Goal: Task Accomplishment & Management: Use online tool/utility

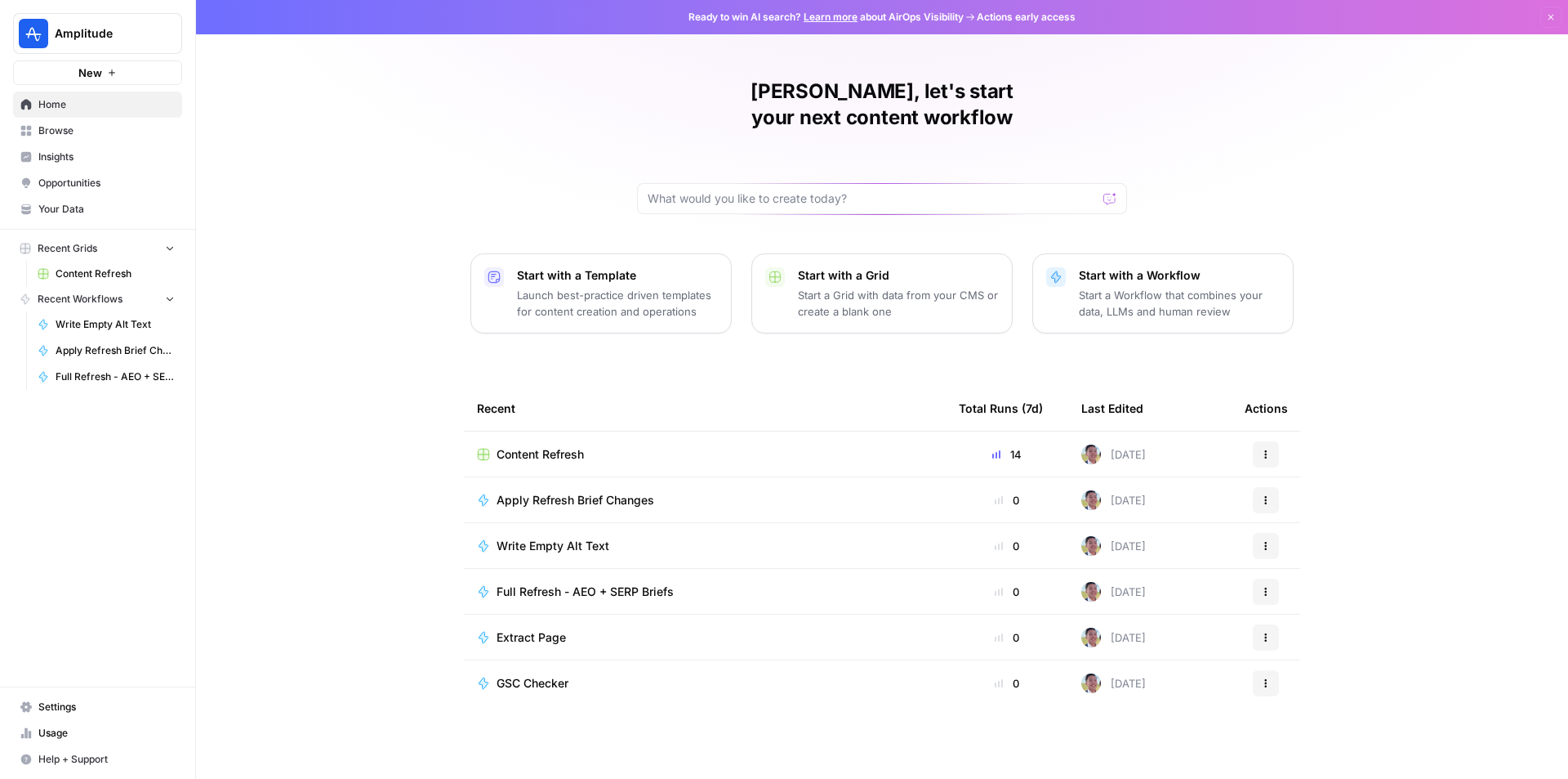
click at [119, 130] on span "Browse" at bounding box center [106, 130] width 136 height 14
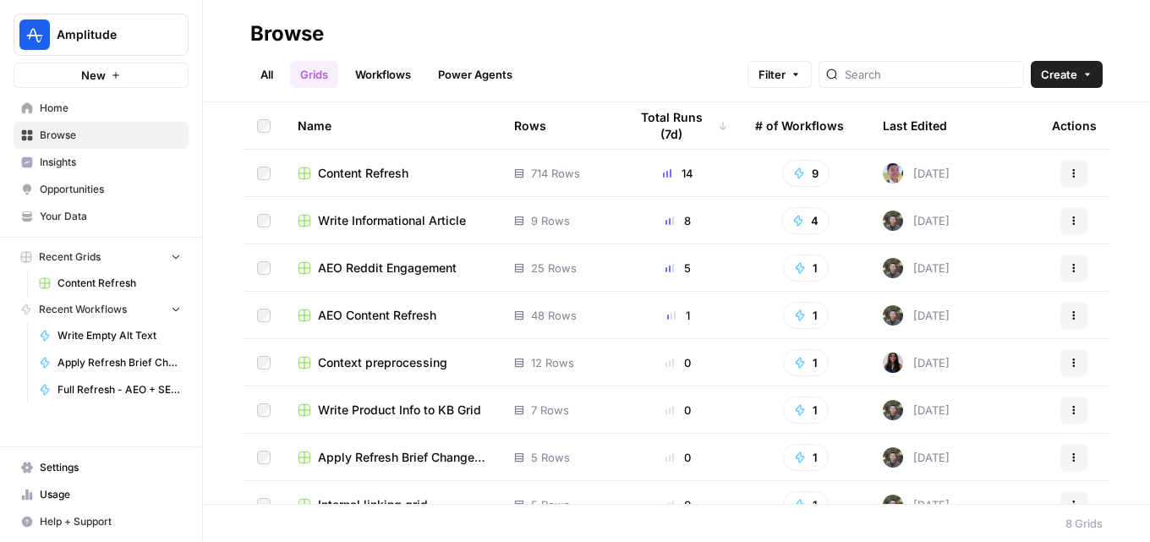
click at [361, 66] on link "Workflows" at bounding box center [383, 74] width 76 height 27
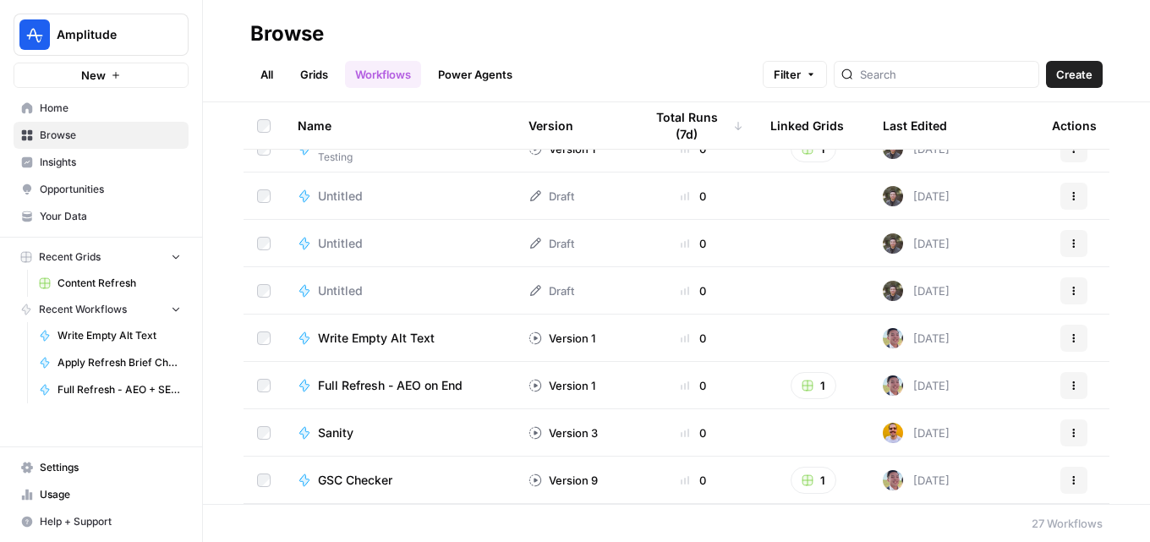
scroll to position [592, 0]
click at [395, 425] on div "Sanity" at bounding box center [400, 433] width 204 height 17
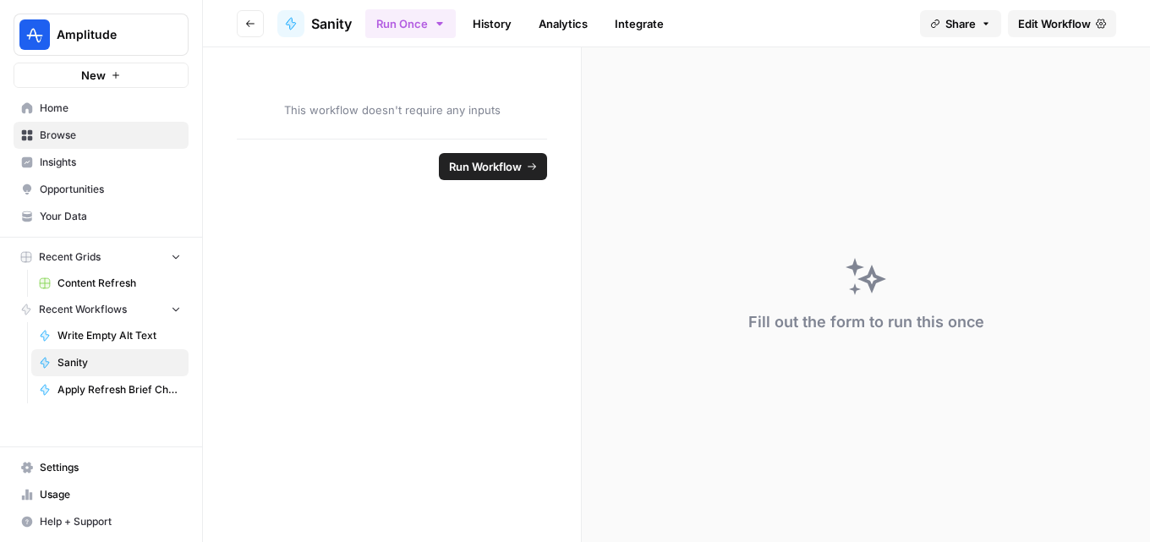
click at [1040, 24] on span "Edit Workflow" at bounding box center [1054, 23] width 73 height 17
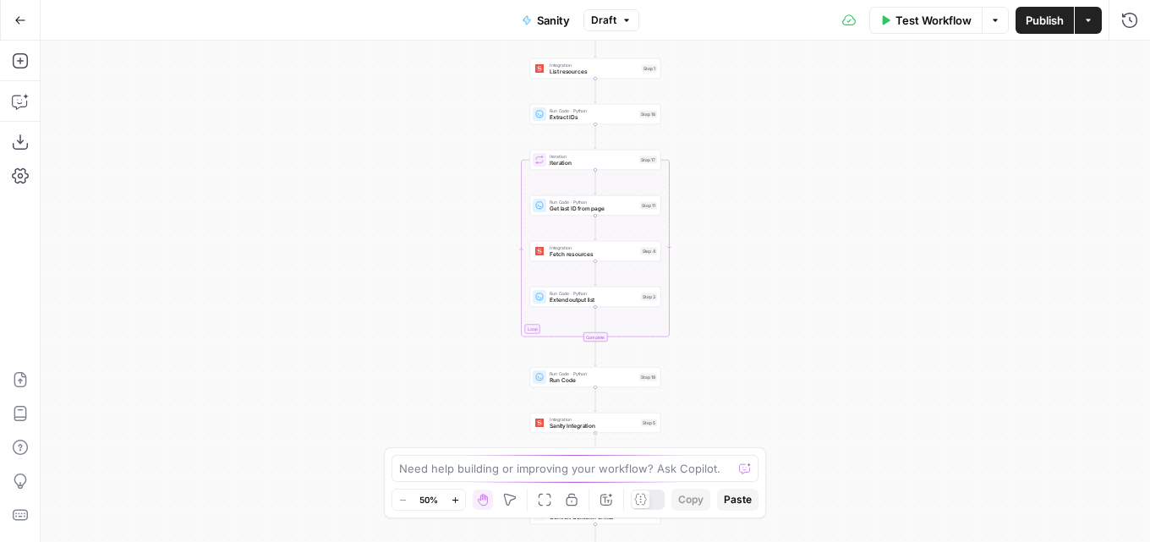
click at [20, 20] on icon "button" at bounding box center [20, 20] width 10 height 8
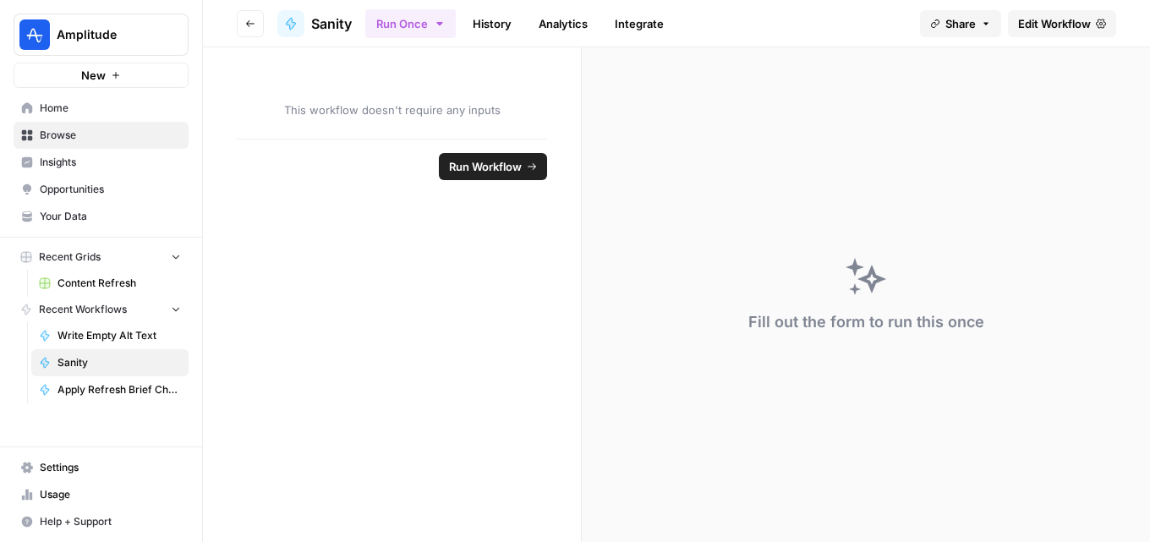
click at [251, 25] on icon "button" at bounding box center [250, 24] width 10 height 10
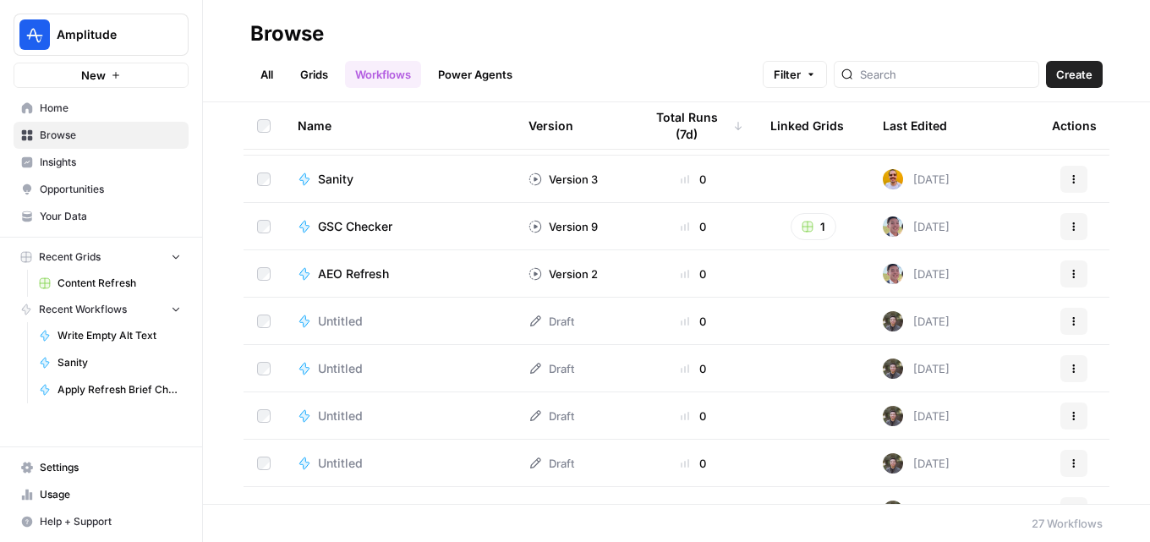
scroll to position [755, 0]
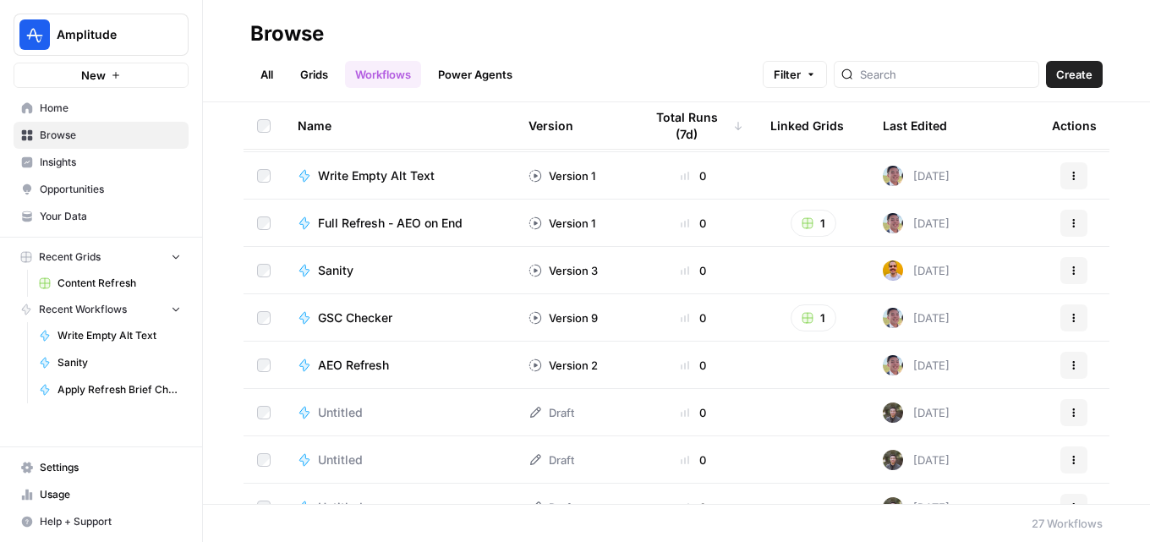
click at [394, 323] on div "GSC Checker" at bounding box center [362, 317] width 88 height 17
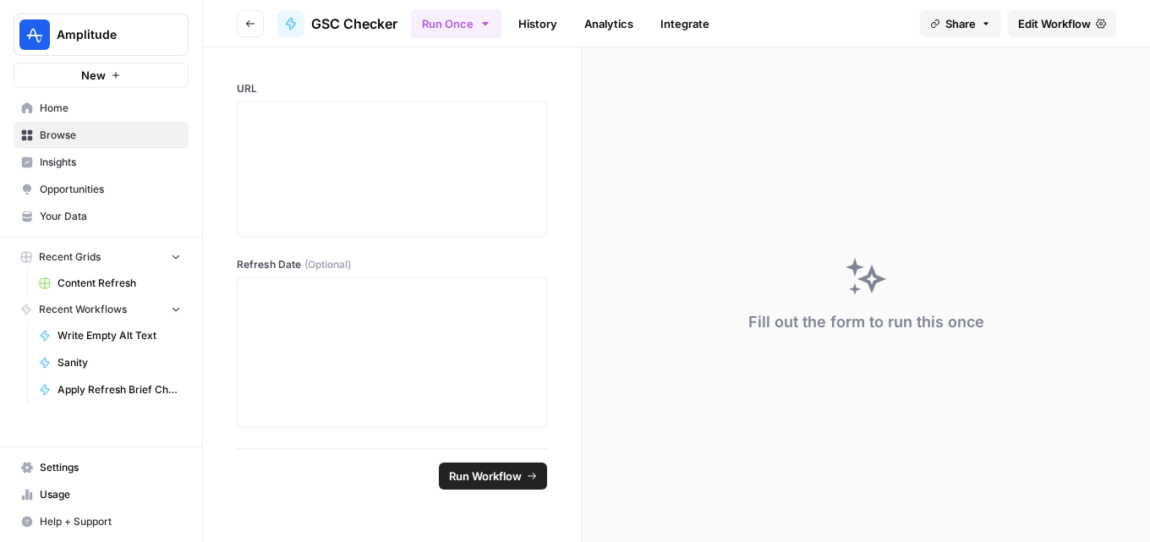
click at [1060, 25] on span "Edit Workflow" at bounding box center [1054, 23] width 73 height 17
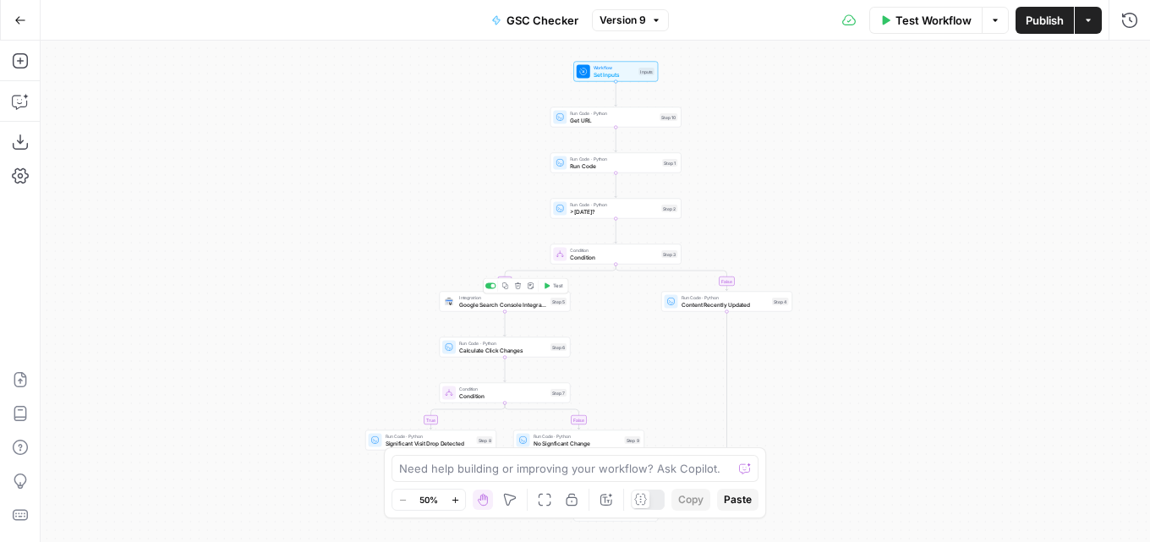
click at [530, 305] on span "Google Search Console Integration" at bounding box center [503, 304] width 88 height 8
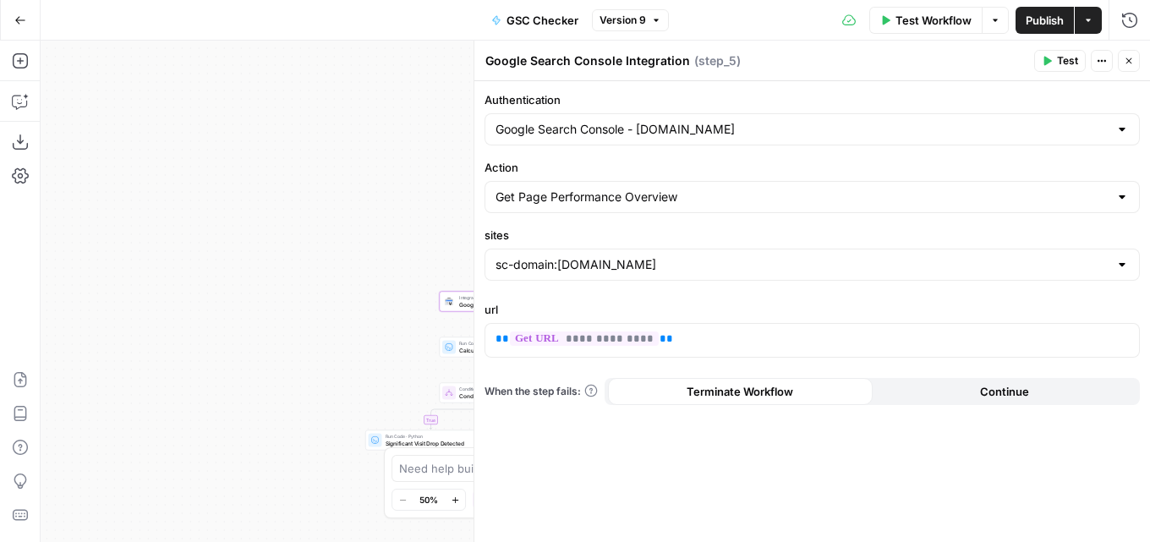
click at [1129, 63] on icon "button" at bounding box center [1129, 61] width 10 height 10
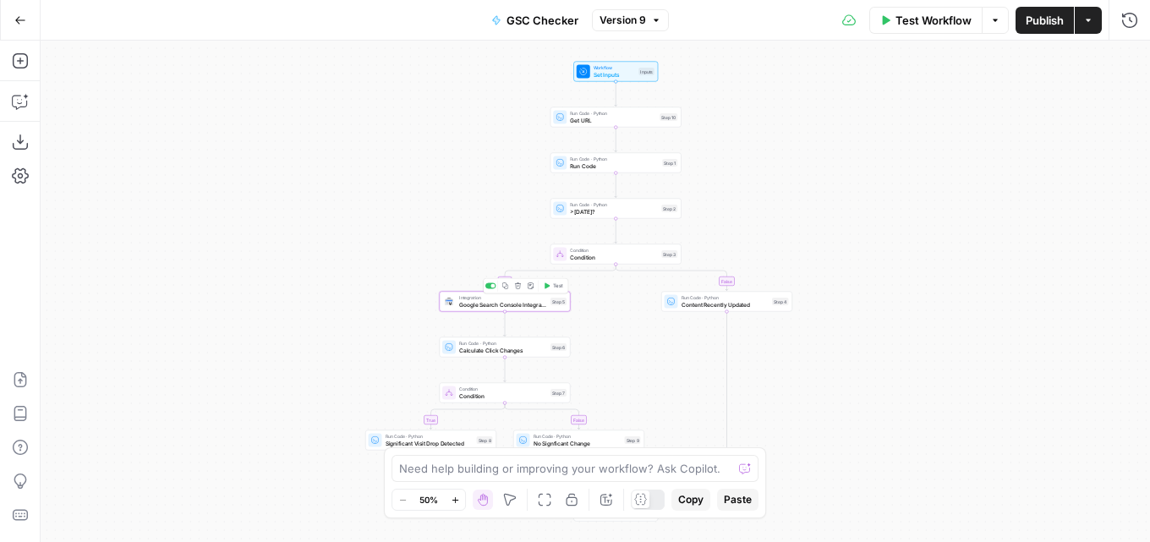
click at [508, 286] on span "Copy step" at bounding box center [508, 286] width 1 height 1
click at [15, 19] on icon "button" at bounding box center [20, 20] width 12 height 12
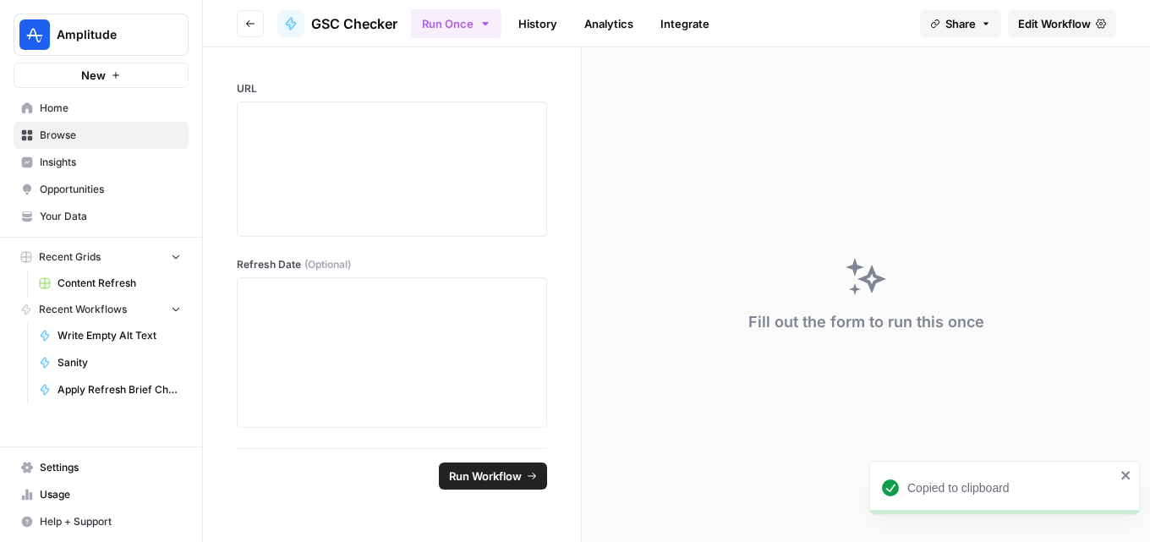
click at [114, 74] on icon "button" at bounding box center [116, 75] width 10 height 10
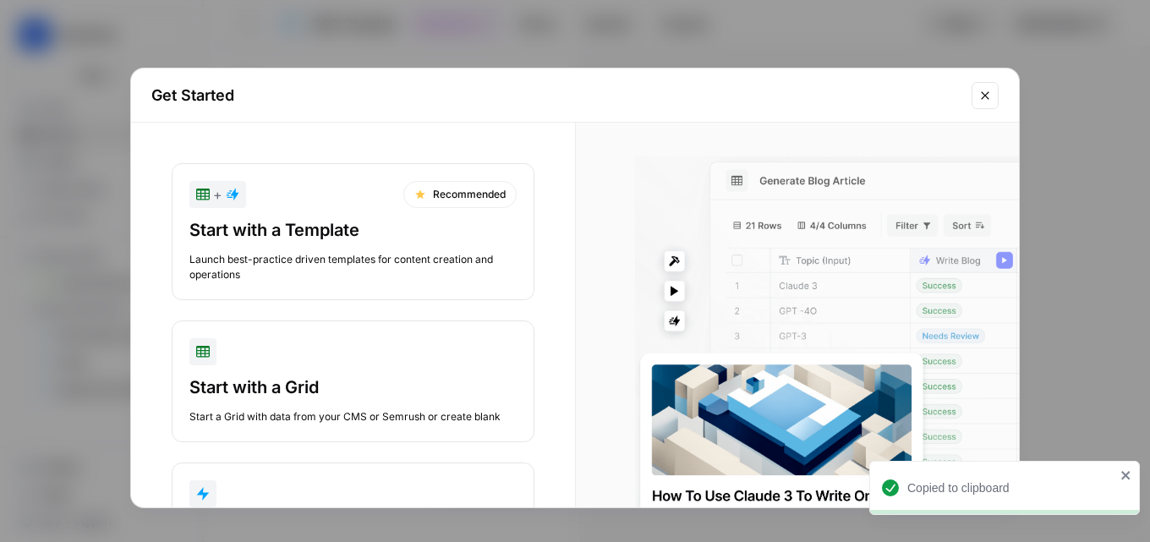
click at [976, 97] on button "Close modal" at bounding box center [984, 95] width 27 height 27
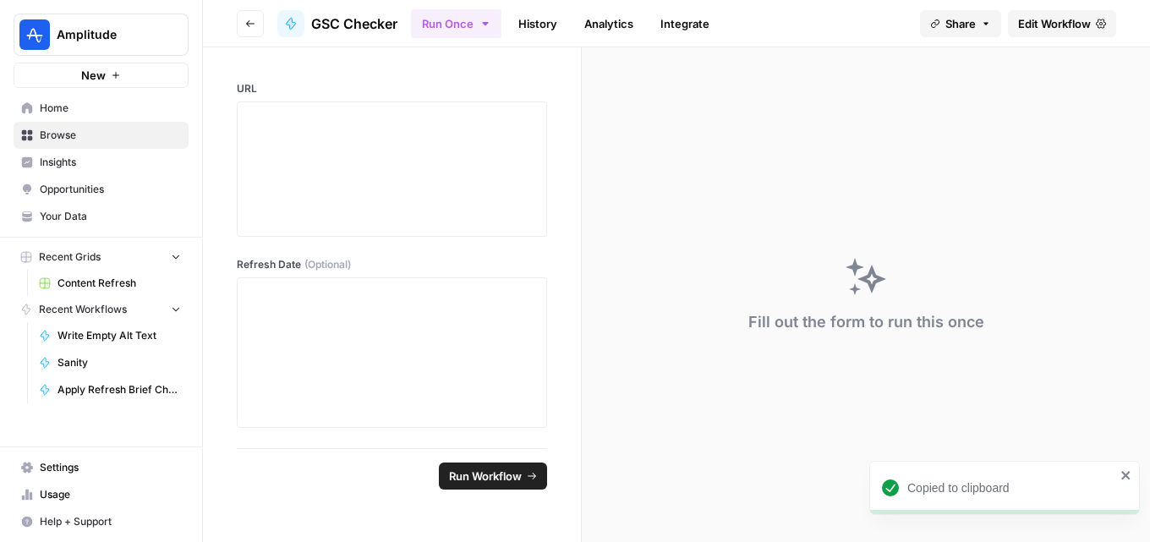
click at [262, 17] on button "Go back" at bounding box center [250, 23] width 27 height 27
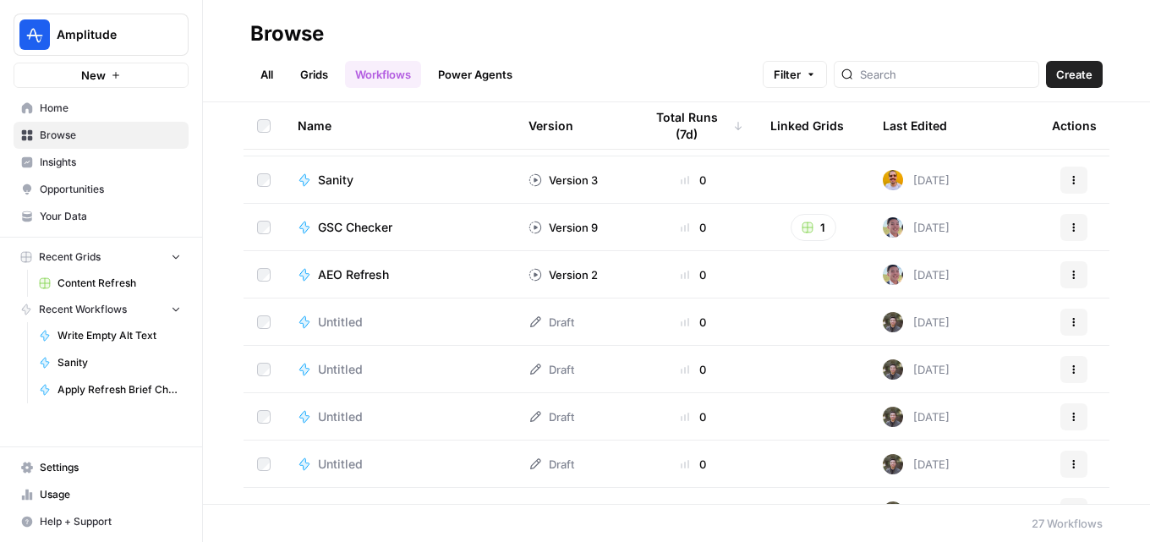
scroll to position [924, 0]
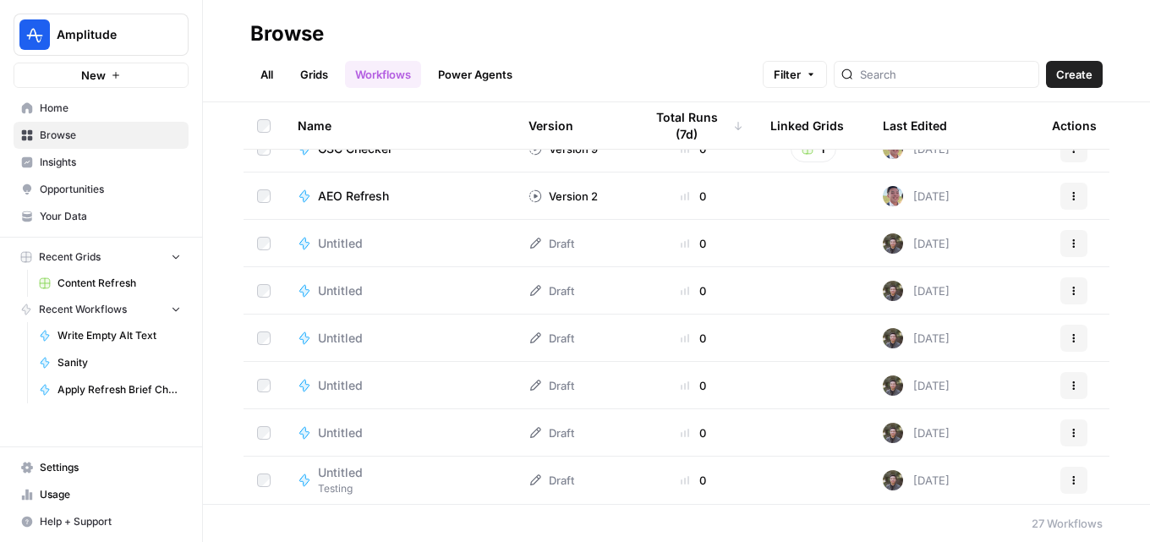
click at [343, 428] on span "Untitled" at bounding box center [340, 432] width 45 height 17
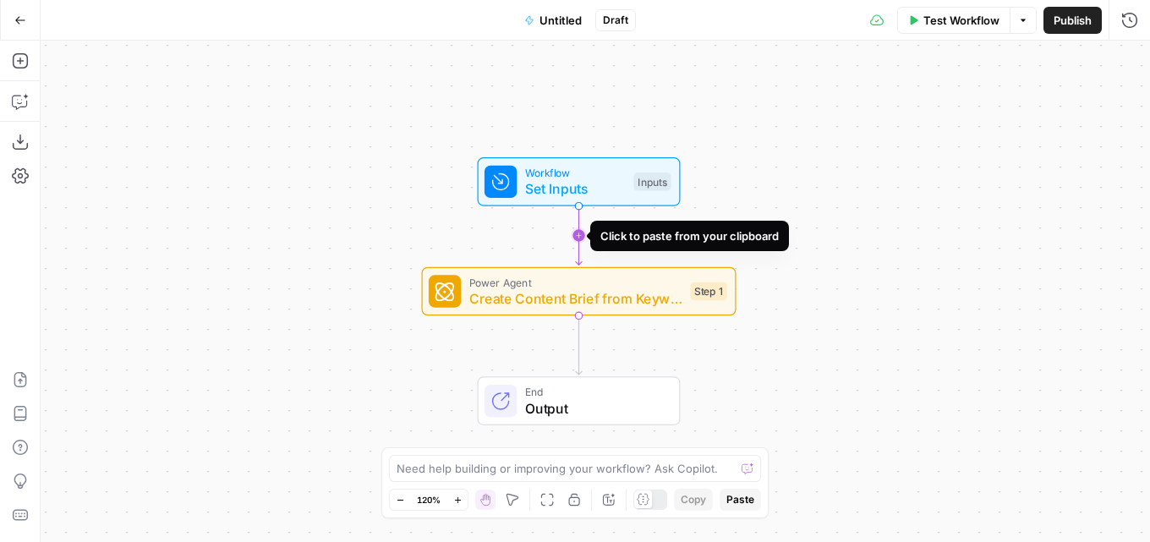
click at [577, 234] on icon "Edge from start to step_1" at bounding box center [579, 235] width 6 height 59
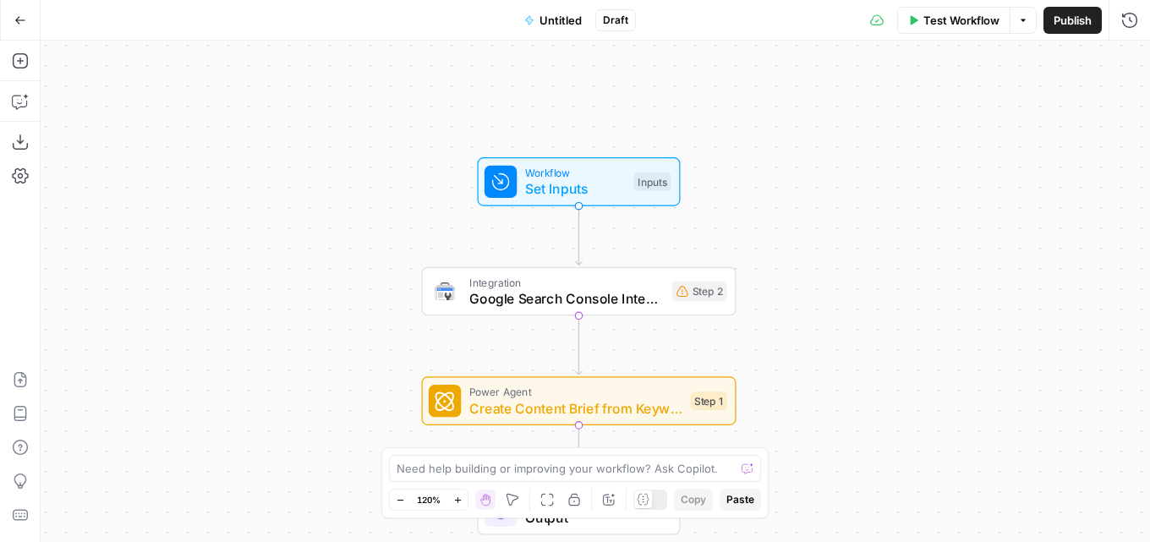
click at [600, 298] on span "Google Search Console Integration" at bounding box center [566, 298] width 194 height 20
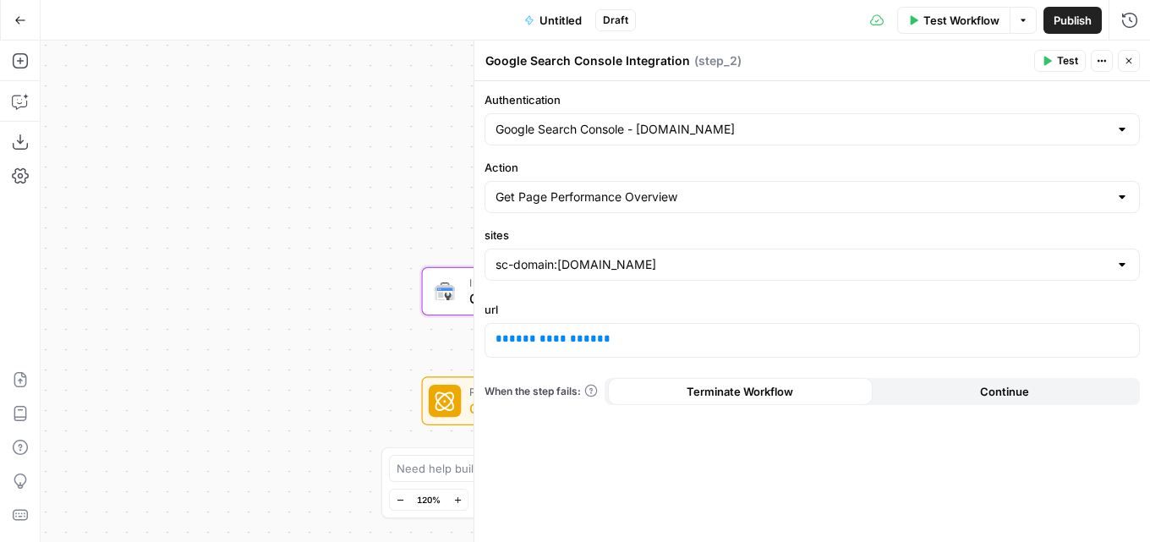
drag, startPoint x: 613, startPoint y: 302, endPoint x: 549, endPoint y: 304, distance: 64.3
click at [549, 304] on label "url" at bounding box center [811, 309] width 655 height 17
drag, startPoint x: 604, startPoint y: 336, endPoint x: 484, endPoint y: 340, distance: 120.1
click at [484, 340] on div "**********" at bounding box center [811, 340] width 655 height 35
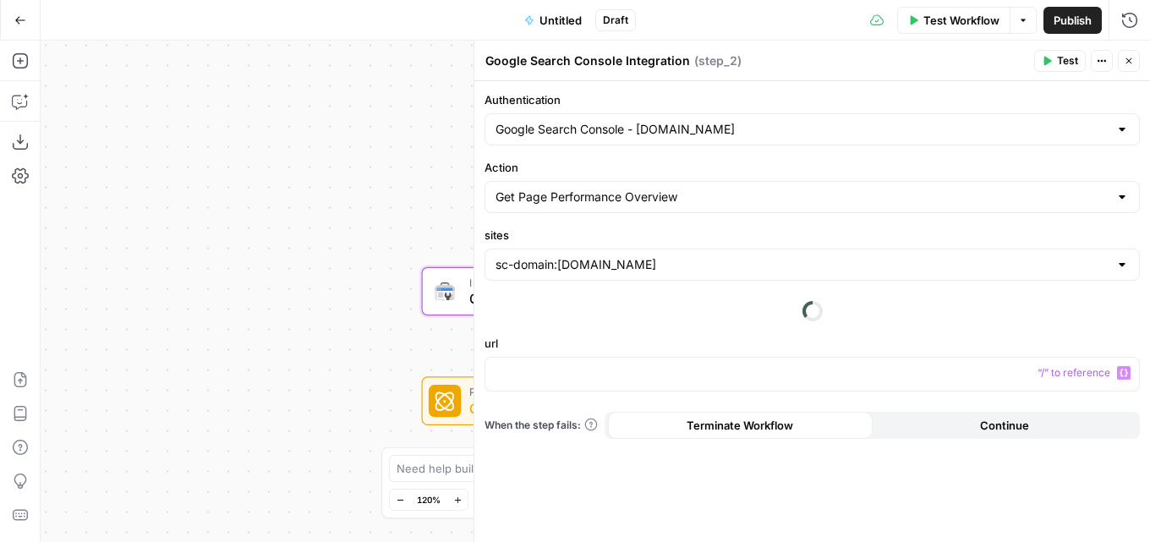
click at [577, 207] on div "Get Page Performance Overview" at bounding box center [811, 197] width 655 height 32
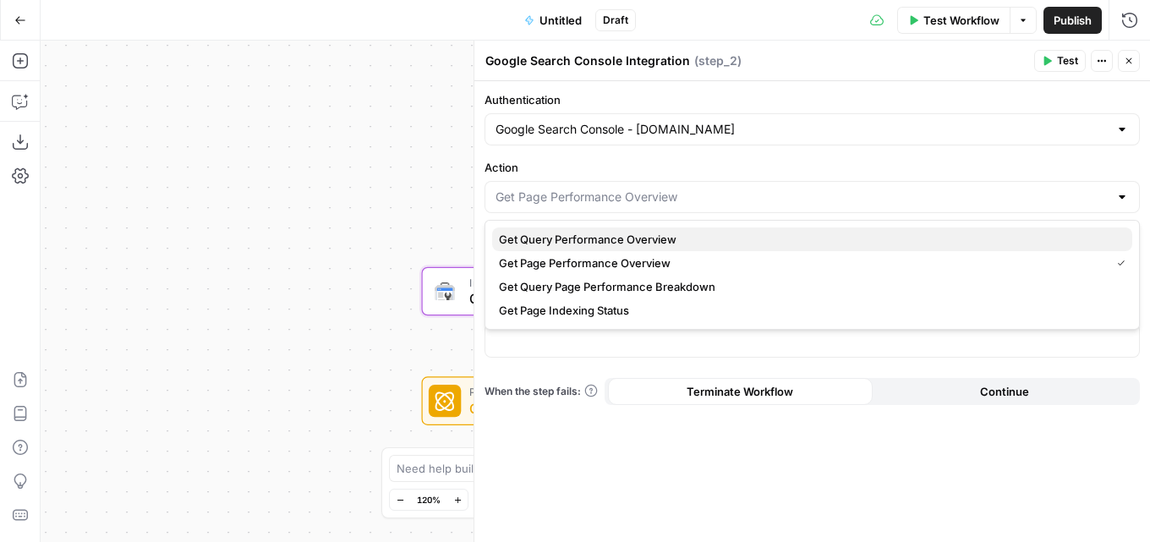
click at [598, 243] on span "Get Query Performance Overview" at bounding box center [809, 239] width 620 height 17
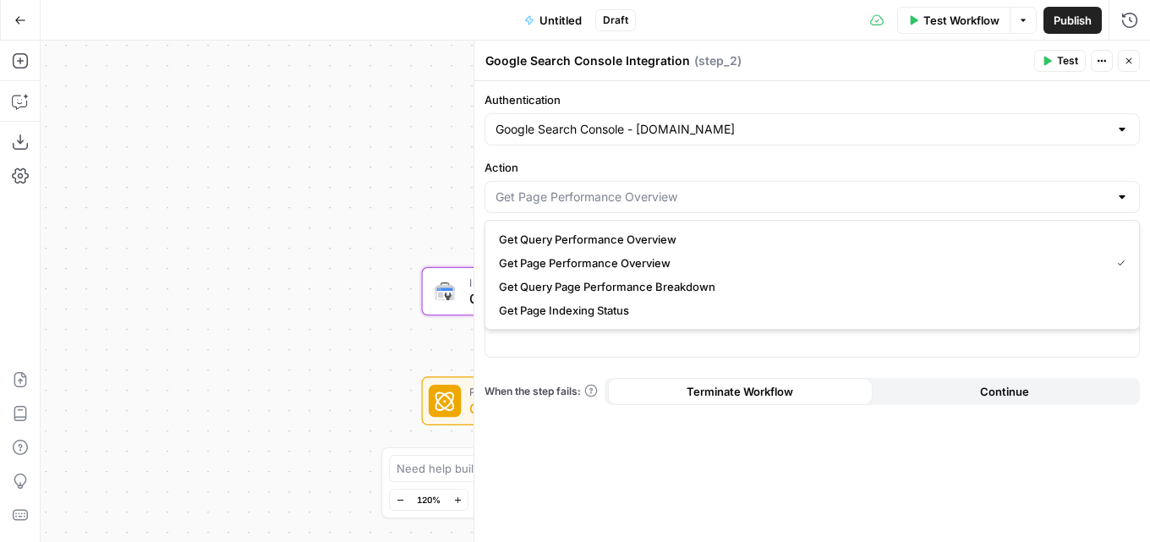
type input "Get Query Performance Overview"
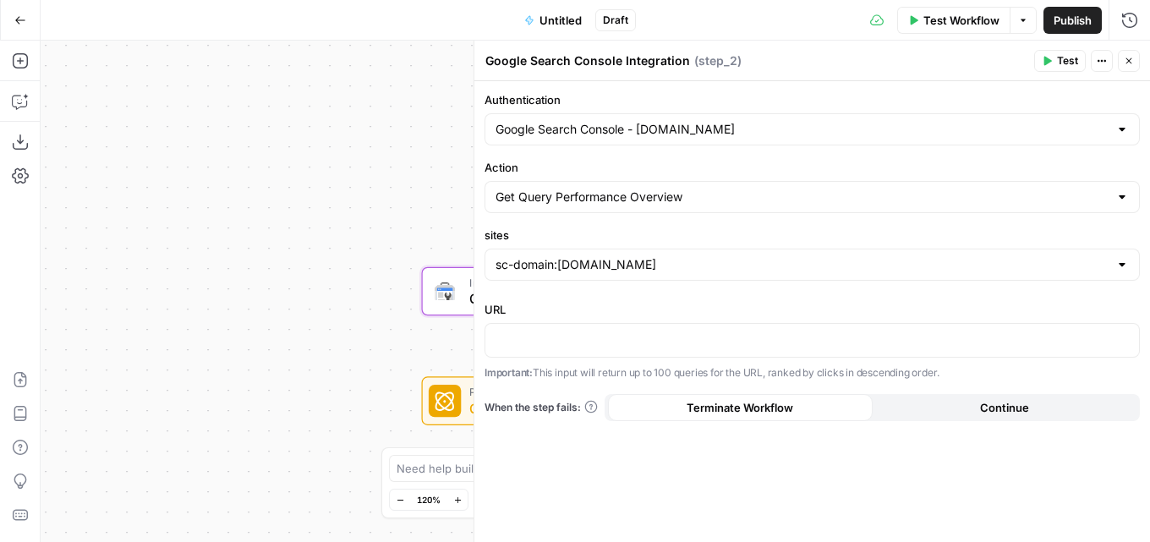
click at [610, 253] on div "sc-domain:[DOMAIN_NAME]" at bounding box center [811, 265] width 655 height 32
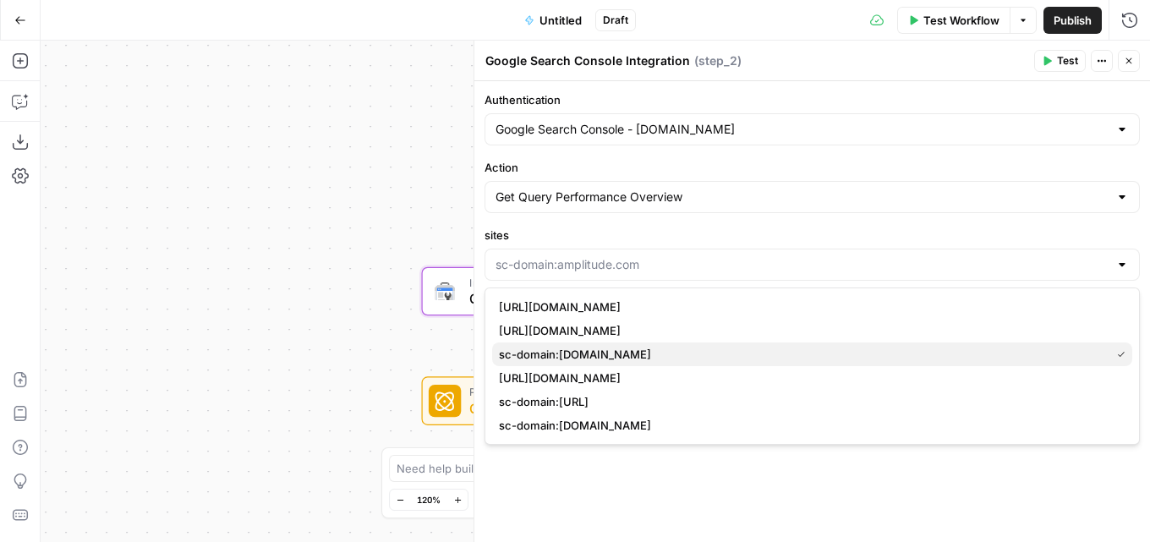
click at [651, 363] on button "sc-domain:[DOMAIN_NAME]" at bounding box center [812, 354] width 640 height 24
type input "sc-domain:[DOMAIN_NAME]"
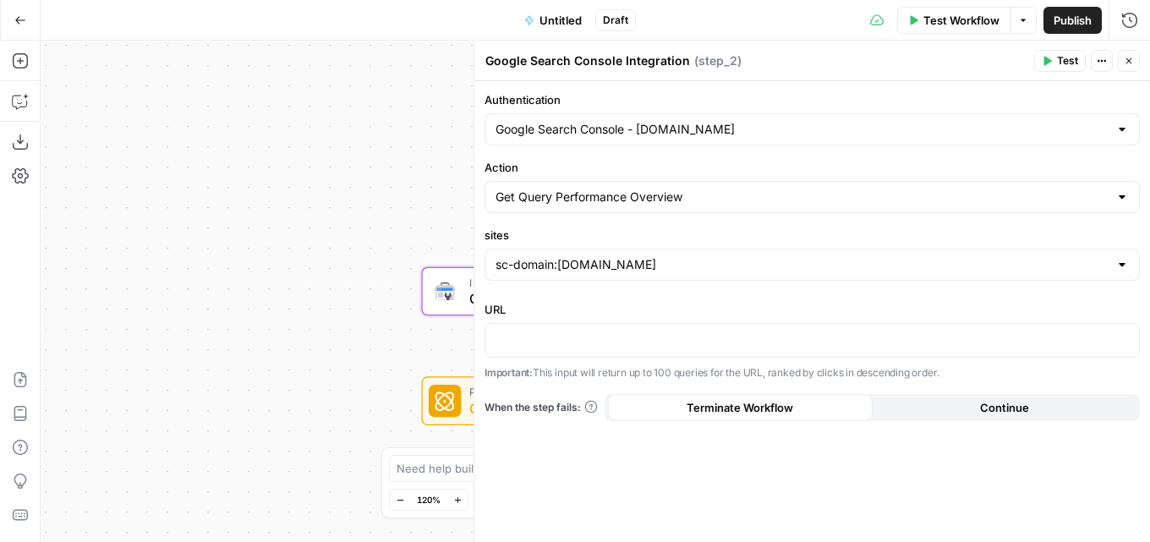
click at [1054, 57] on button "Test" at bounding box center [1060, 61] width 52 height 22
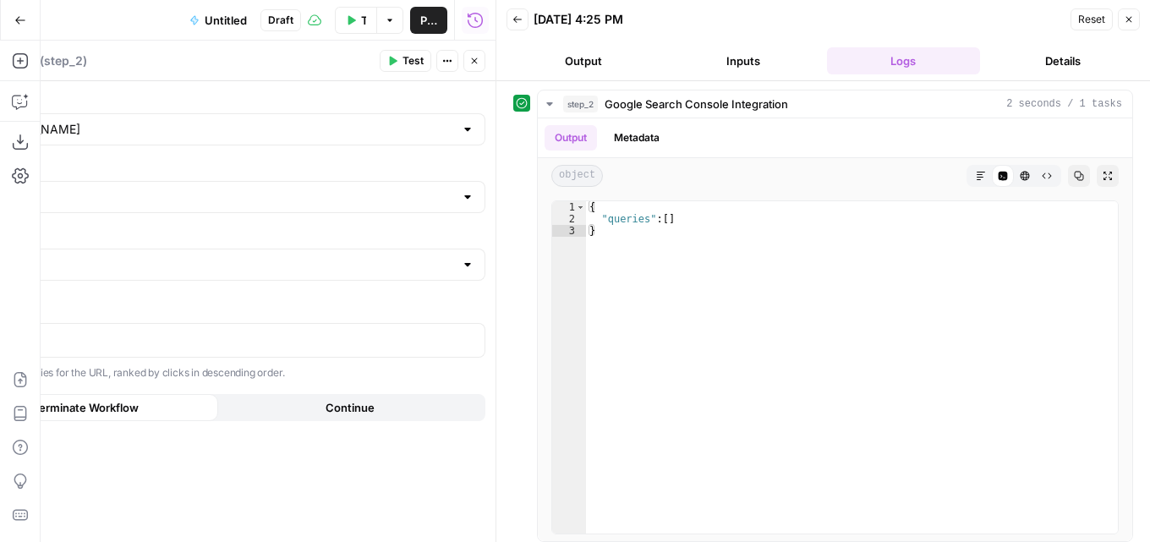
click at [600, 61] on button "Output" at bounding box center [582, 60] width 153 height 27
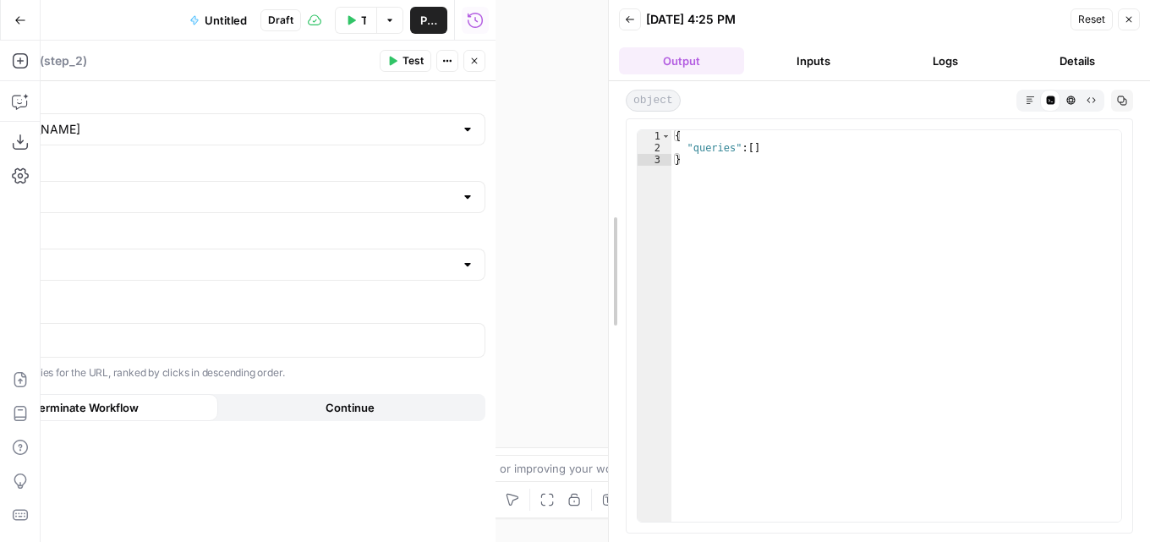
drag, startPoint x: 495, startPoint y: 75, endPoint x: 715, endPoint y: 101, distance: 222.1
click at [617, 91] on div at bounding box center [608, 271] width 17 height 542
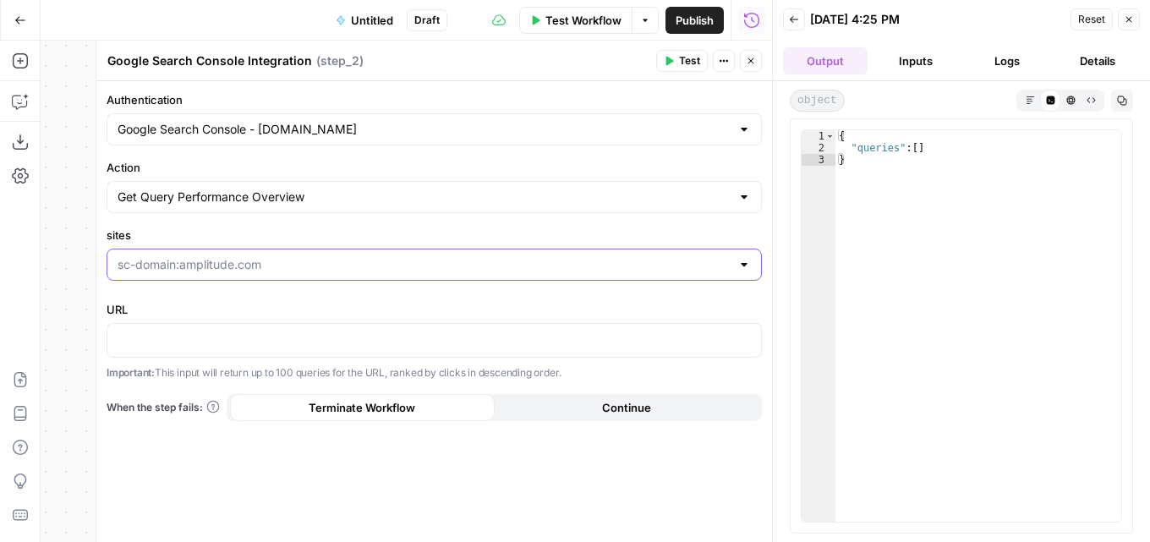
click at [321, 258] on input "sites" at bounding box center [424, 264] width 613 height 17
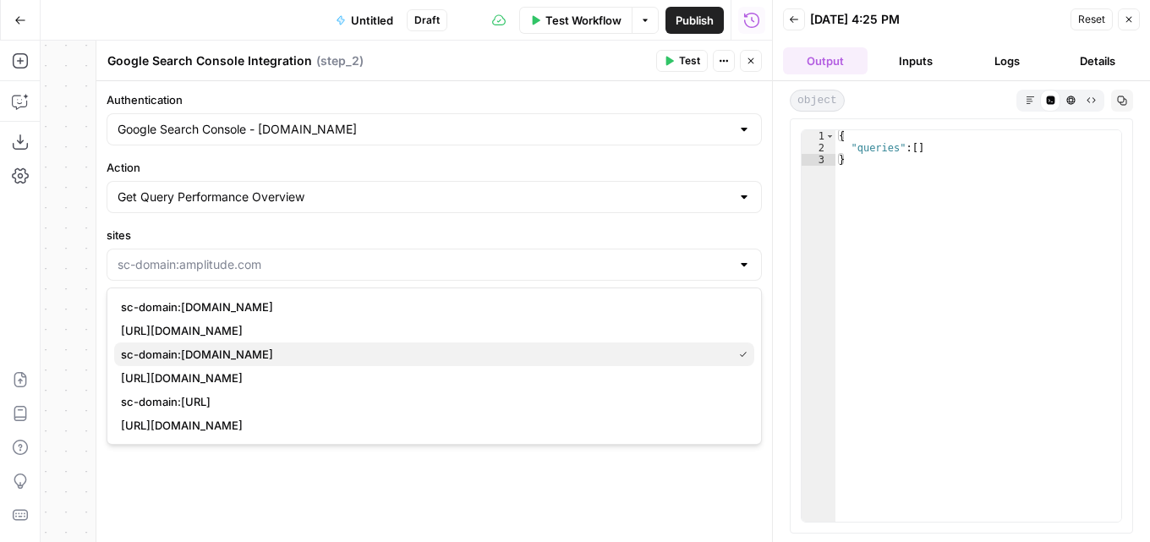
click at [276, 359] on span "sc-domain:[DOMAIN_NAME]" at bounding box center [423, 354] width 604 height 17
type input "sc-domain:[DOMAIN_NAME]"
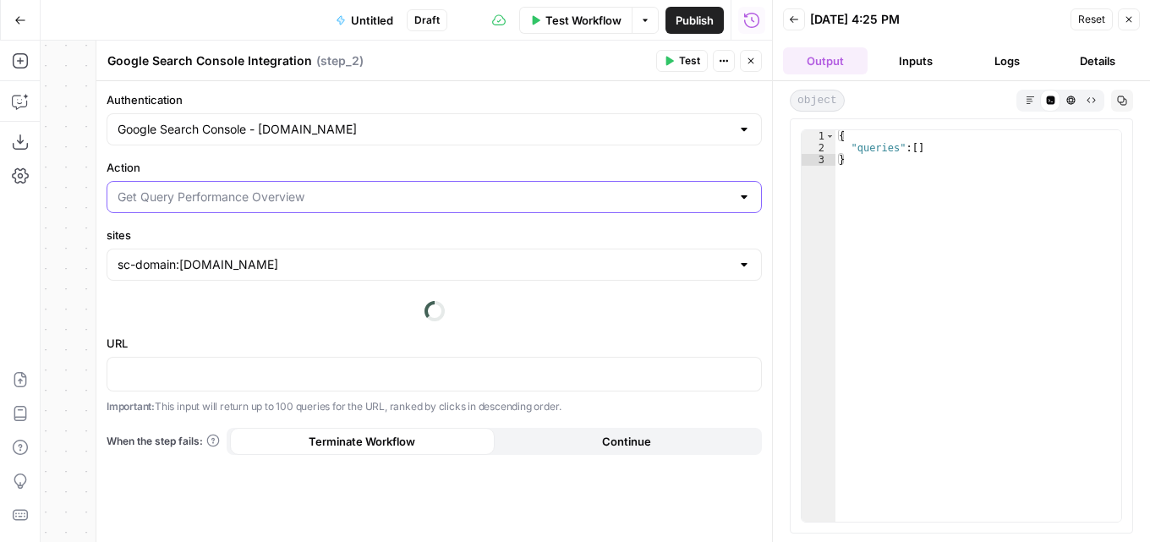
click at [282, 200] on input "Action" at bounding box center [424, 197] width 613 height 17
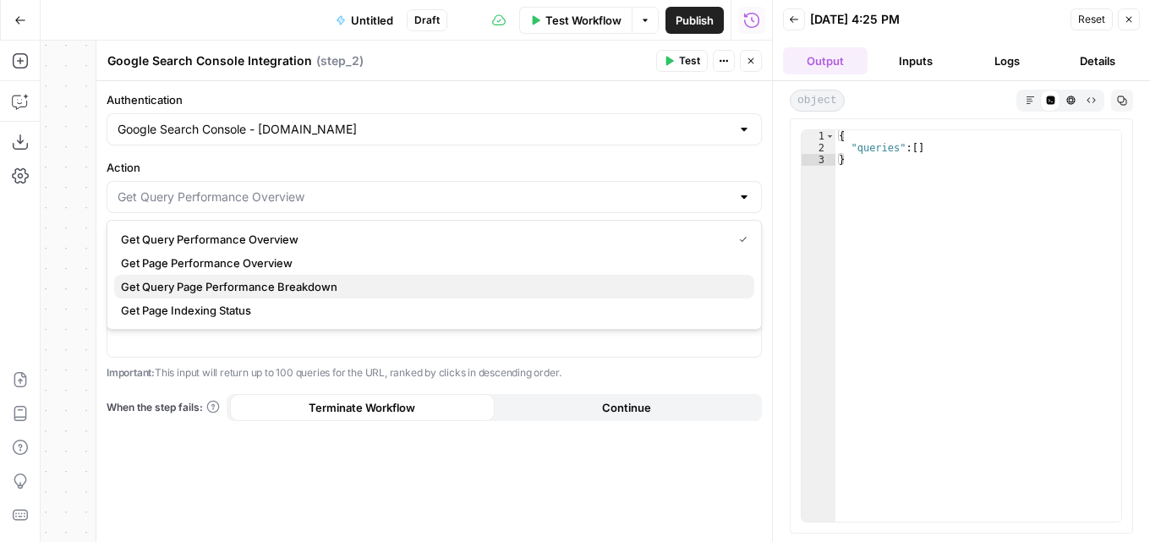
click at [282, 287] on span "Get Query Page Performance Breakdown" at bounding box center [431, 286] width 620 height 17
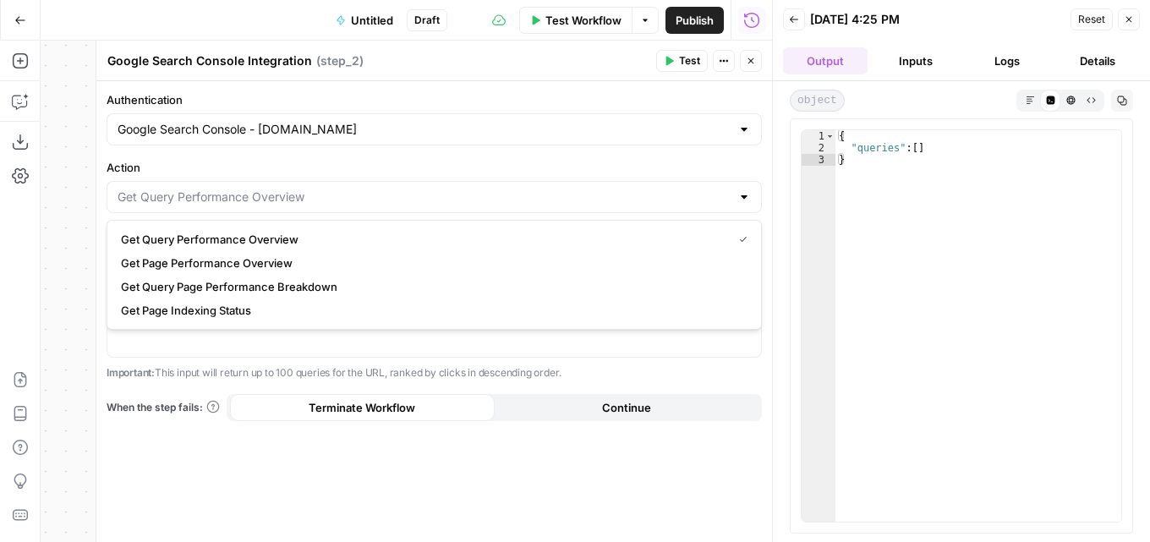
type input "Get Query Page Performance Breakdown"
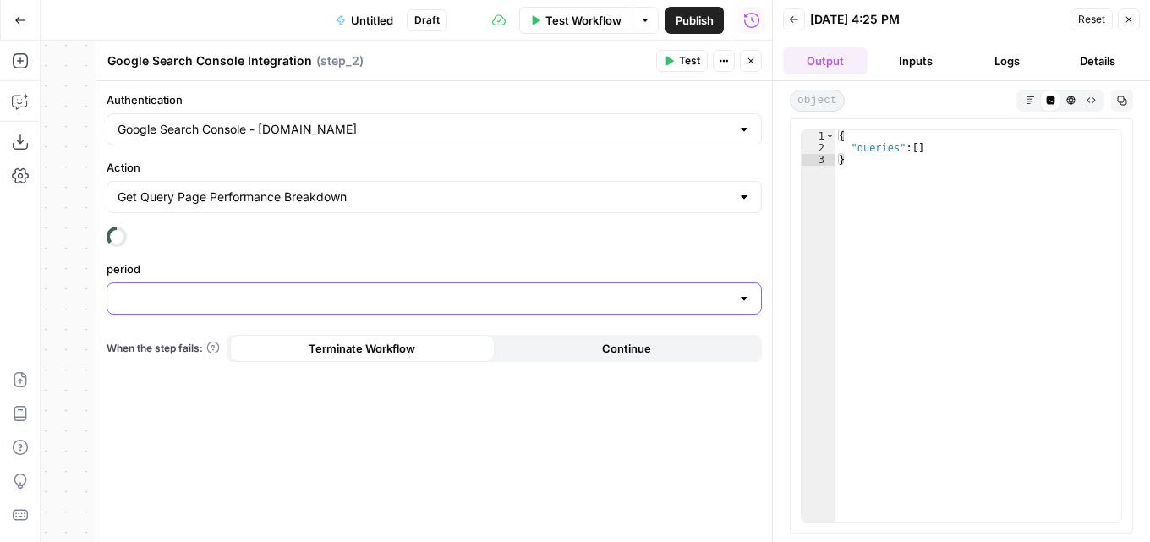
click at [243, 305] on input "period" at bounding box center [424, 298] width 613 height 17
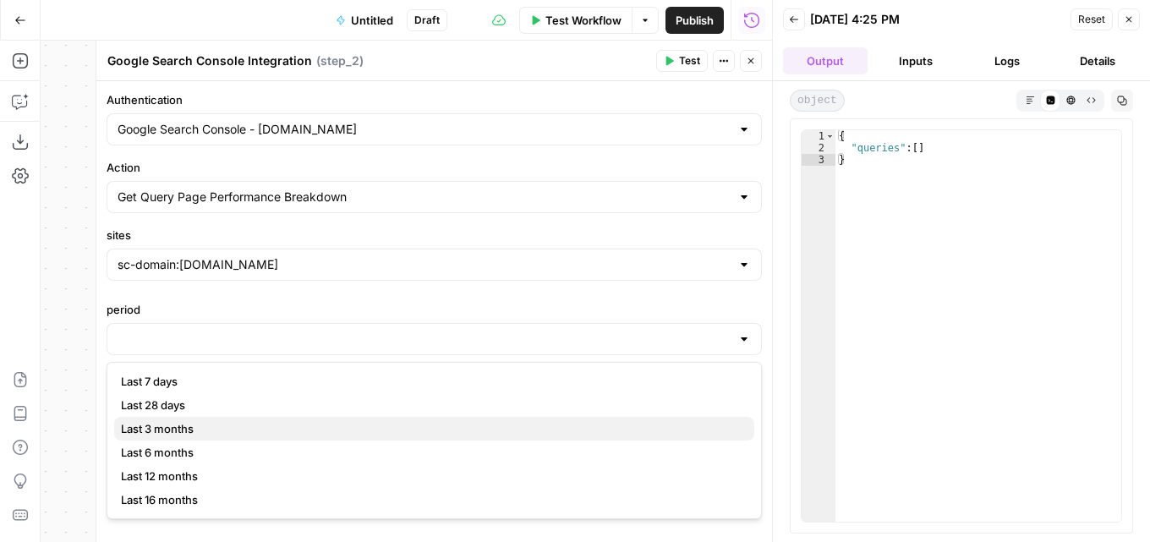
click at [195, 433] on span "Last 3 months" at bounding box center [431, 428] width 620 height 17
type input "Last 3 months"
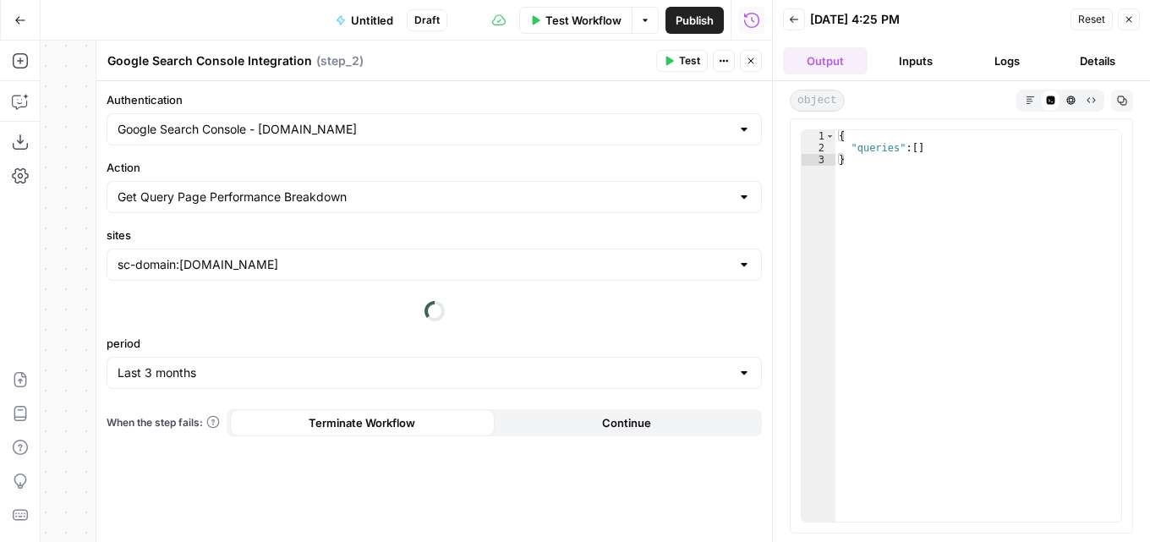
click at [682, 67] on span "Test" at bounding box center [689, 60] width 21 height 15
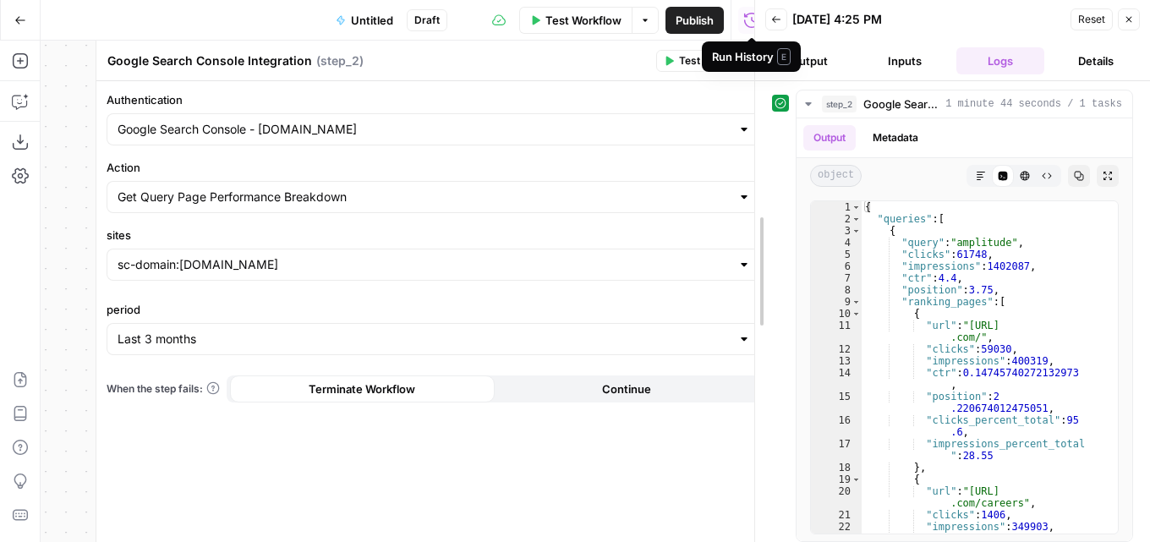
drag, startPoint x: 775, startPoint y: 282, endPoint x: 509, endPoint y: 256, distance: 267.5
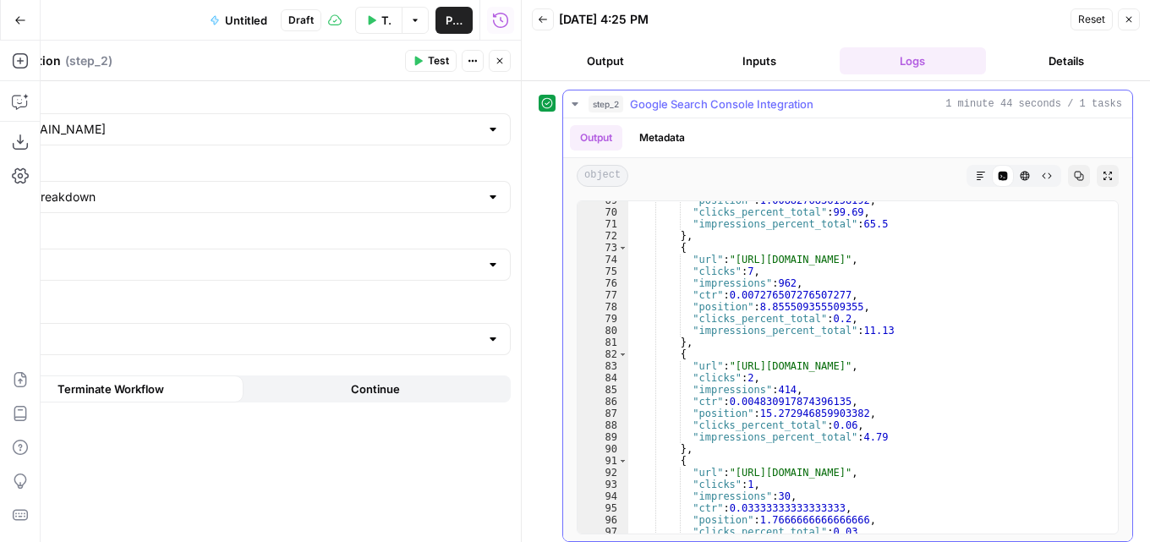
scroll to position [862, 0]
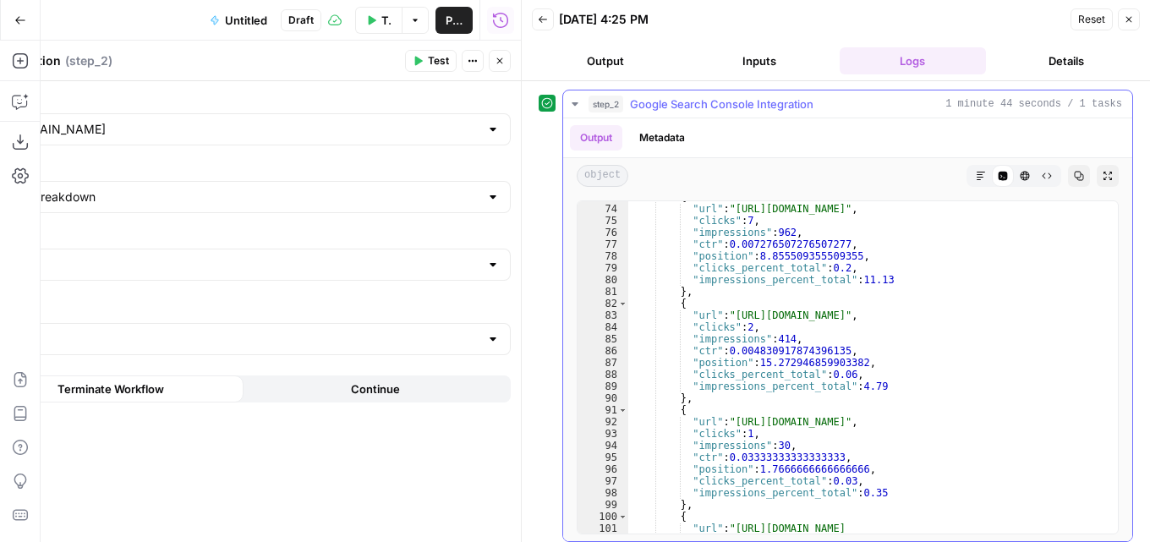
type textarea "**********"
click at [894, 382] on div "{ "url" : "https://amplitude.com/" , "clicks" : 7 , "impressions" : 962 , "ctr"…" at bounding box center [866, 375] width 477 height 368
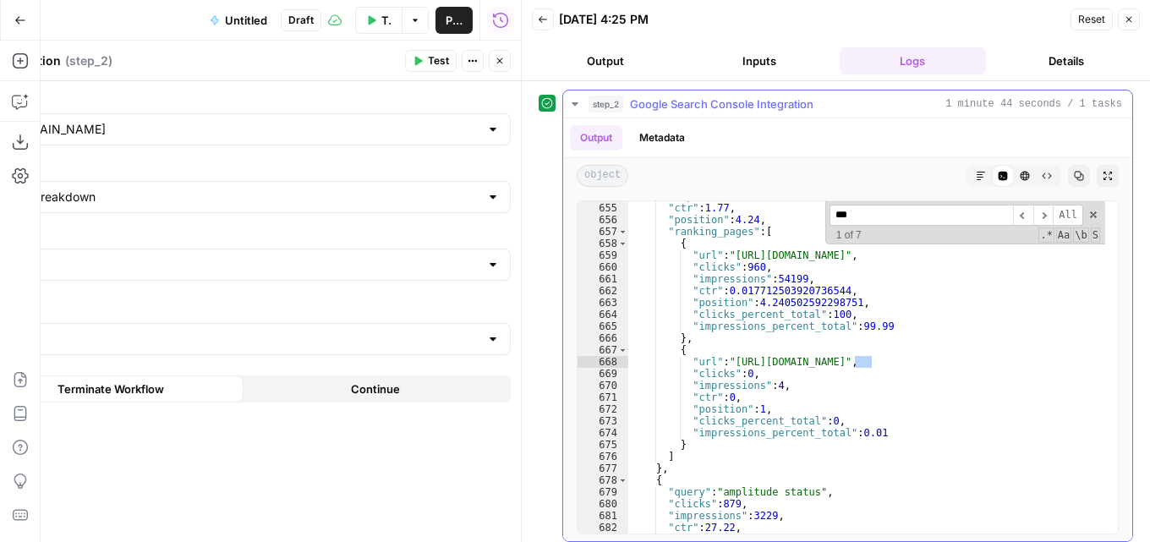
scroll to position [7788, 0]
type input "*******"
click at [1033, 216] on span "​" at bounding box center [1043, 215] width 20 height 21
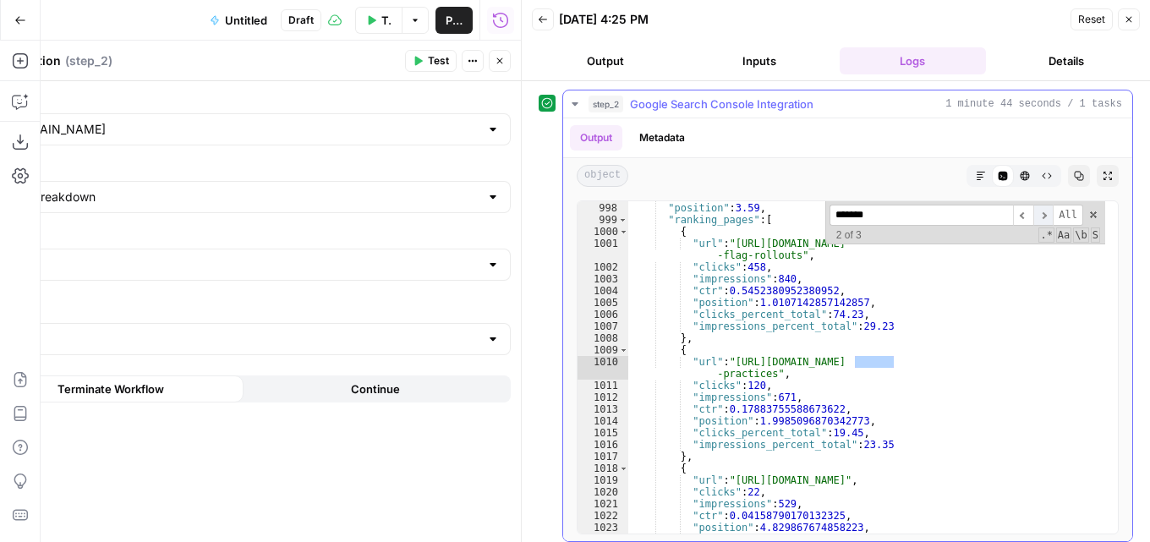
click at [1033, 216] on span "​" at bounding box center [1043, 215] width 20 height 21
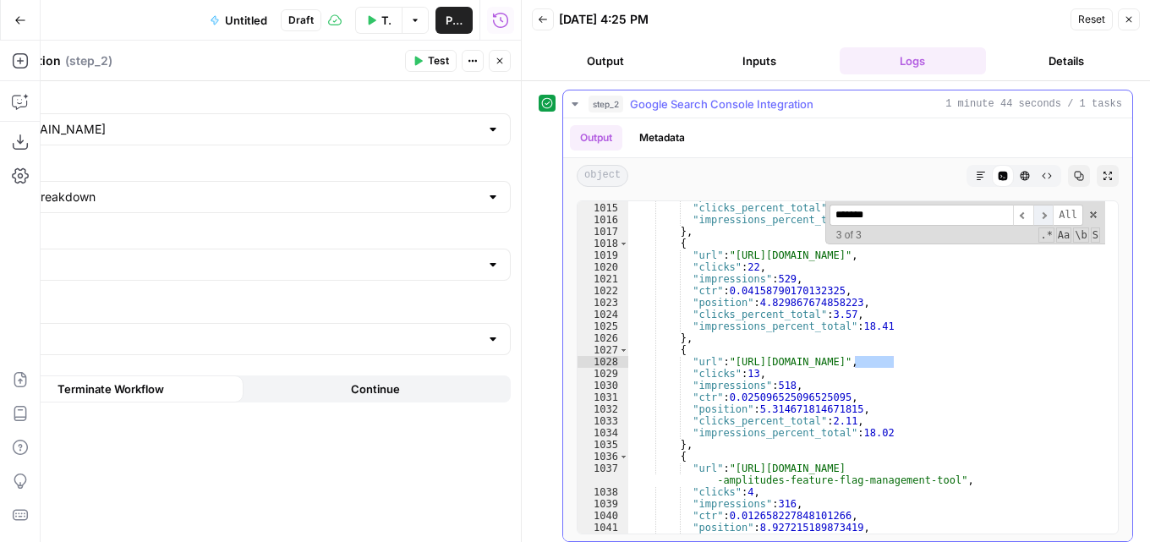
click at [1033, 216] on span "​" at bounding box center [1043, 215] width 20 height 21
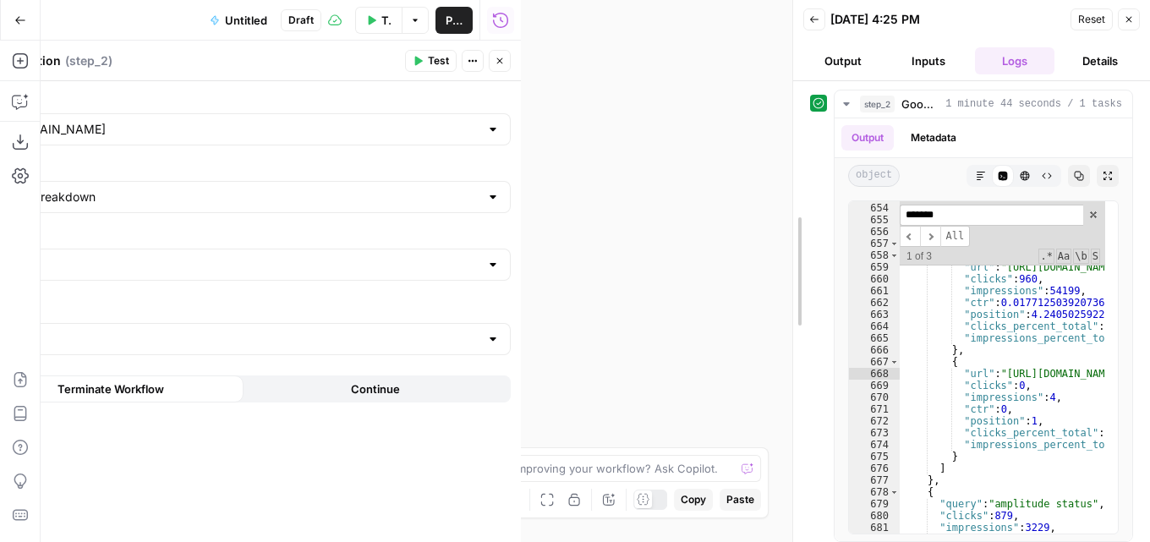
drag, startPoint x: 522, startPoint y: 150, endPoint x: 1047, endPoint y: 181, distance: 526.8
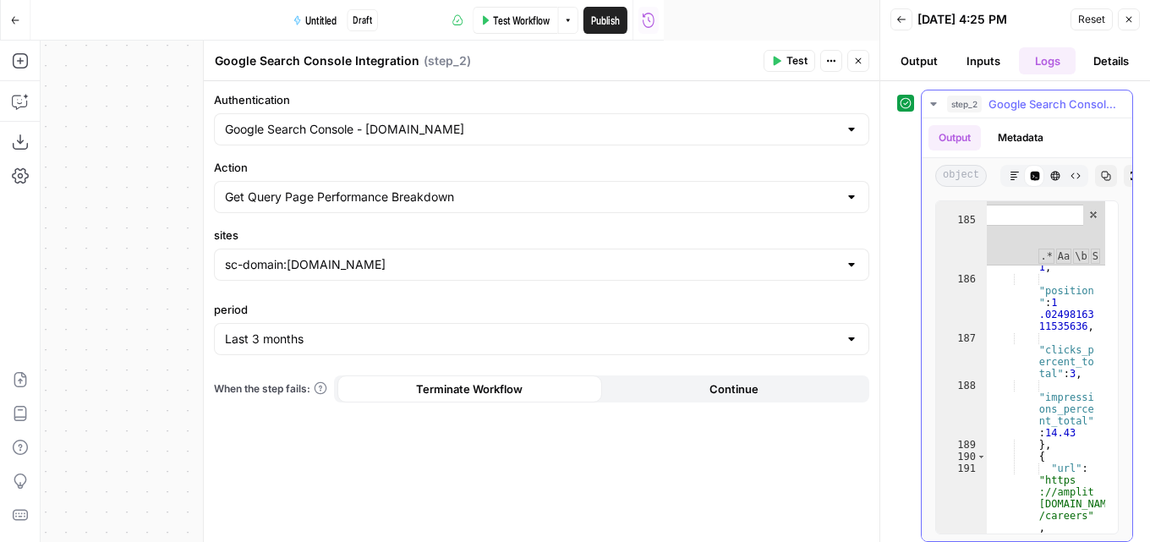
scroll to position [4682, 0]
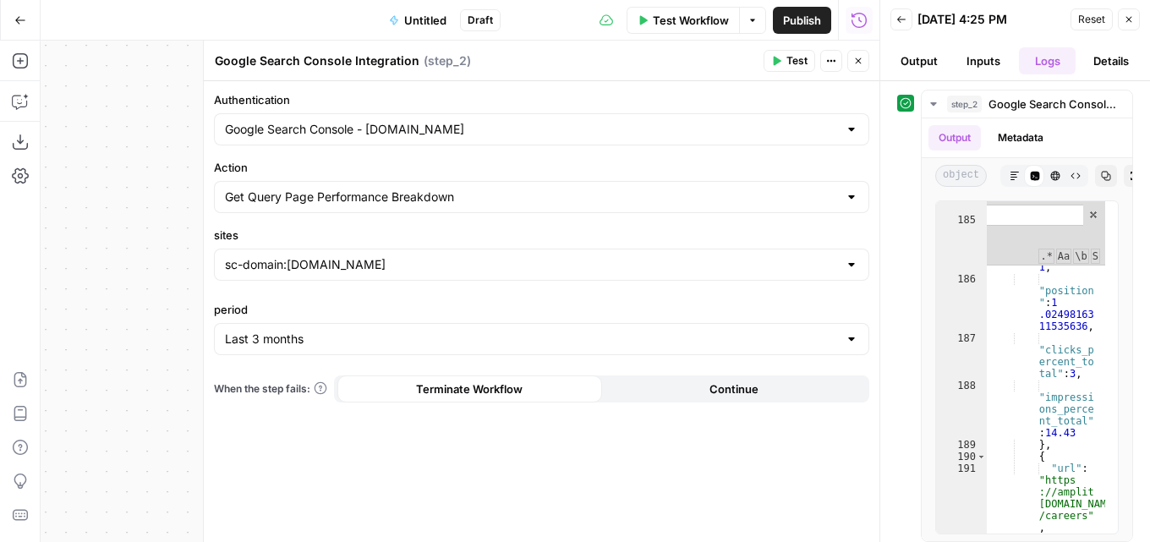
click at [504, 479] on div "Authentication Google Search Console - amplitude.com Action Get Query Page Perf…" at bounding box center [541, 311] width 675 height 461
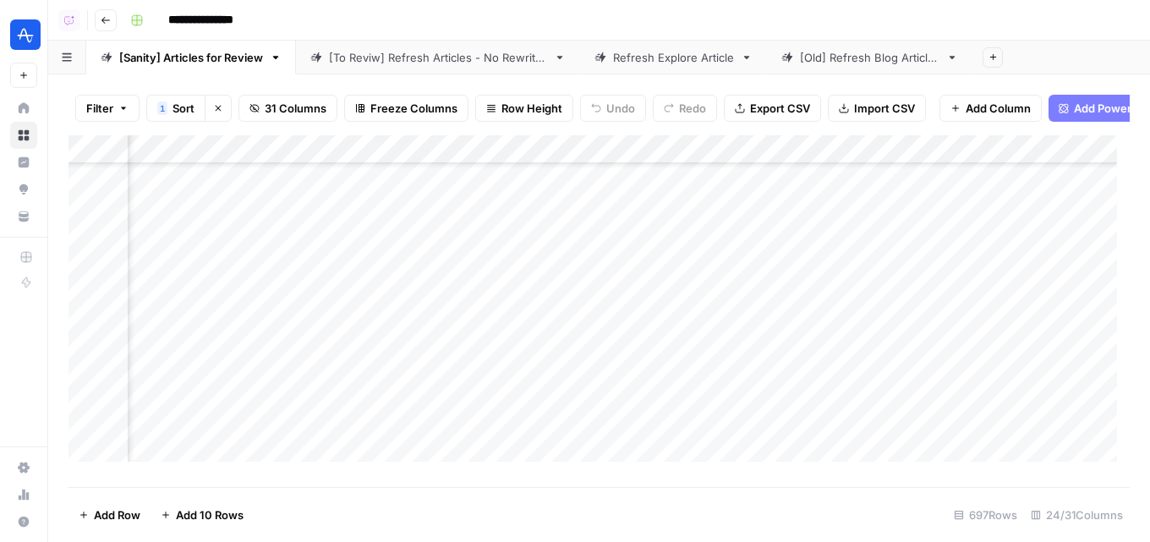
scroll to position [85, 3521]
click at [873, 393] on div "Add Column" at bounding box center [598, 304] width 1061 height 339
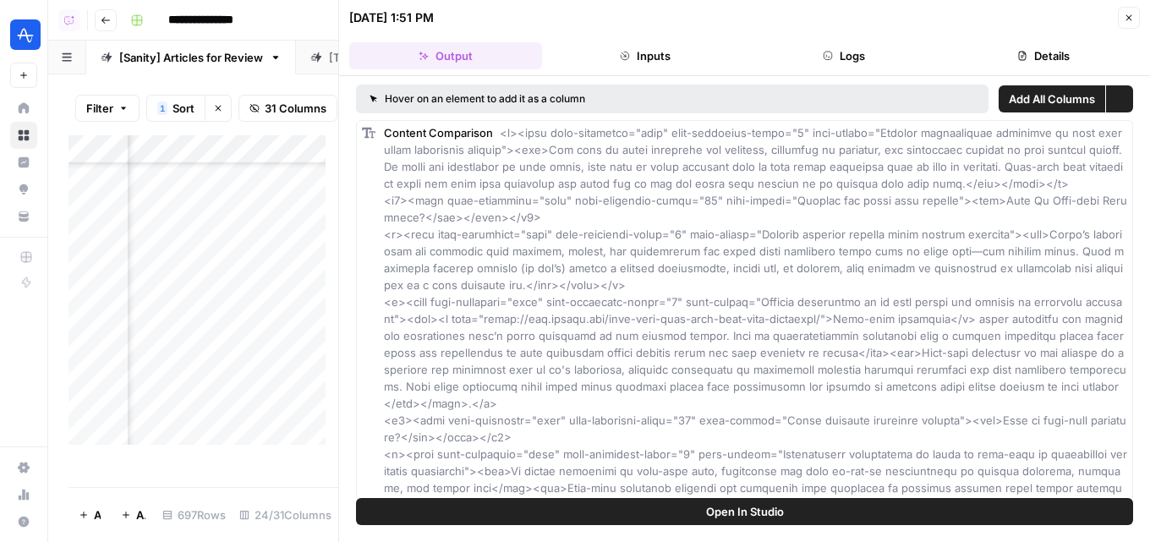
click at [915, 55] on button "Logs" at bounding box center [844, 55] width 193 height 27
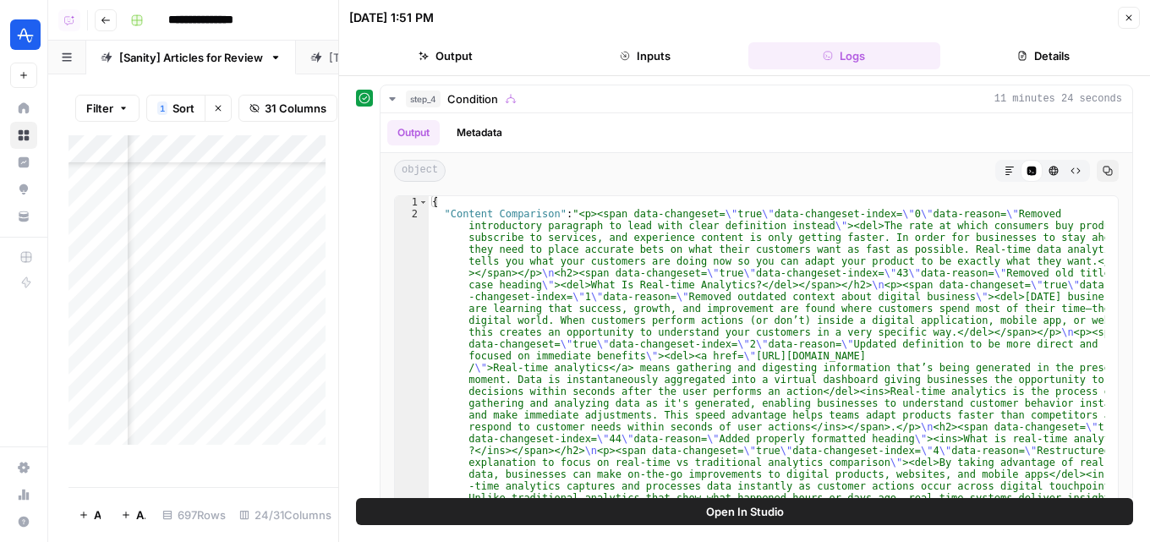
click at [1040, 58] on button "Details" at bounding box center [1043, 55] width 193 height 27
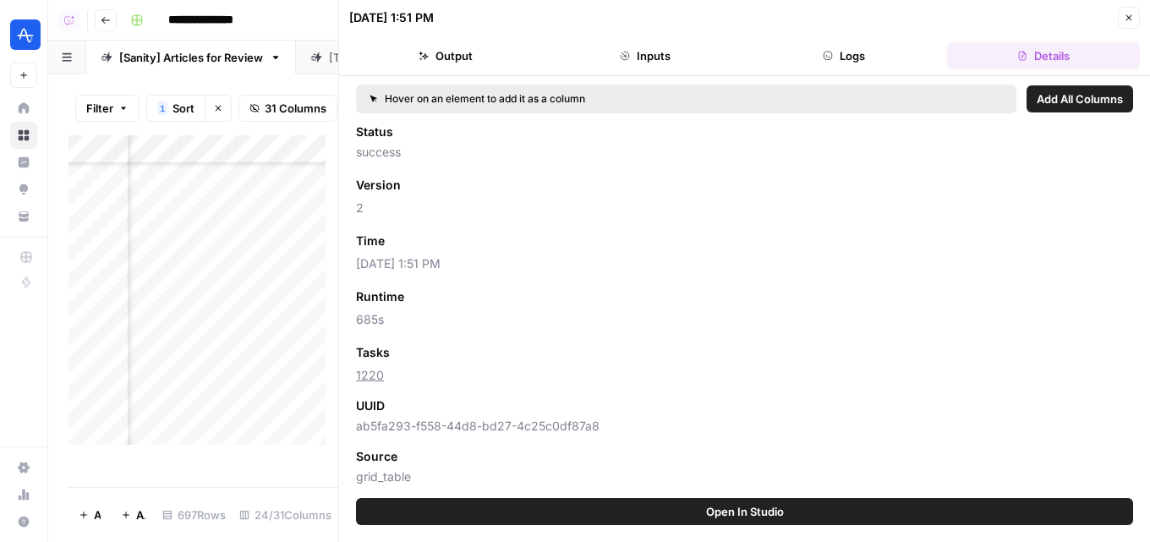
click at [1137, 19] on button "Close" at bounding box center [1129, 18] width 22 height 22
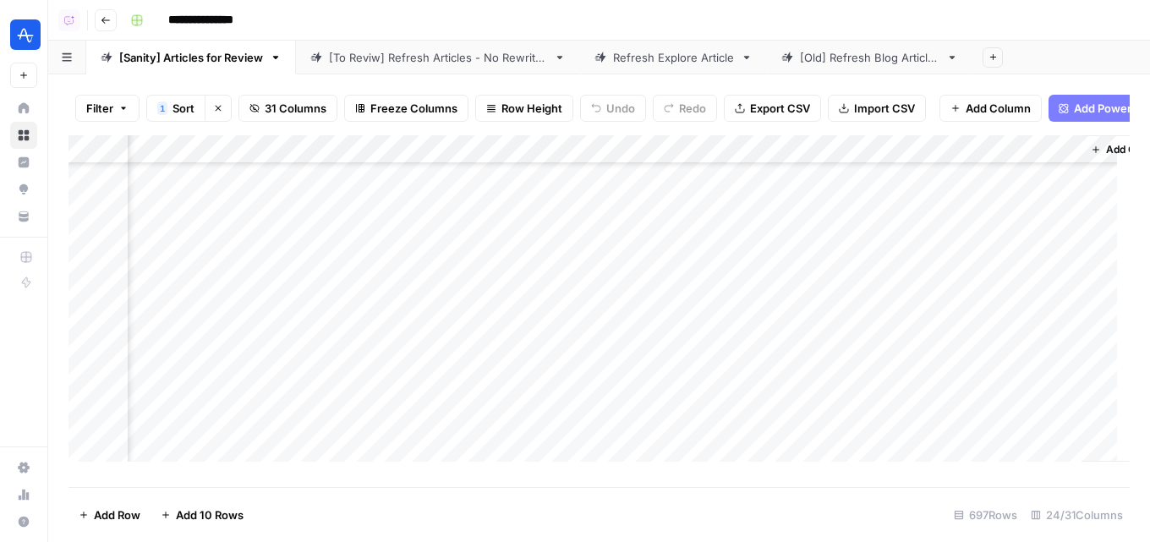
scroll to position [85, 3965]
click at [679, 357] on div "Add Column" at bounding box center [598, 304] width 1061 height 339
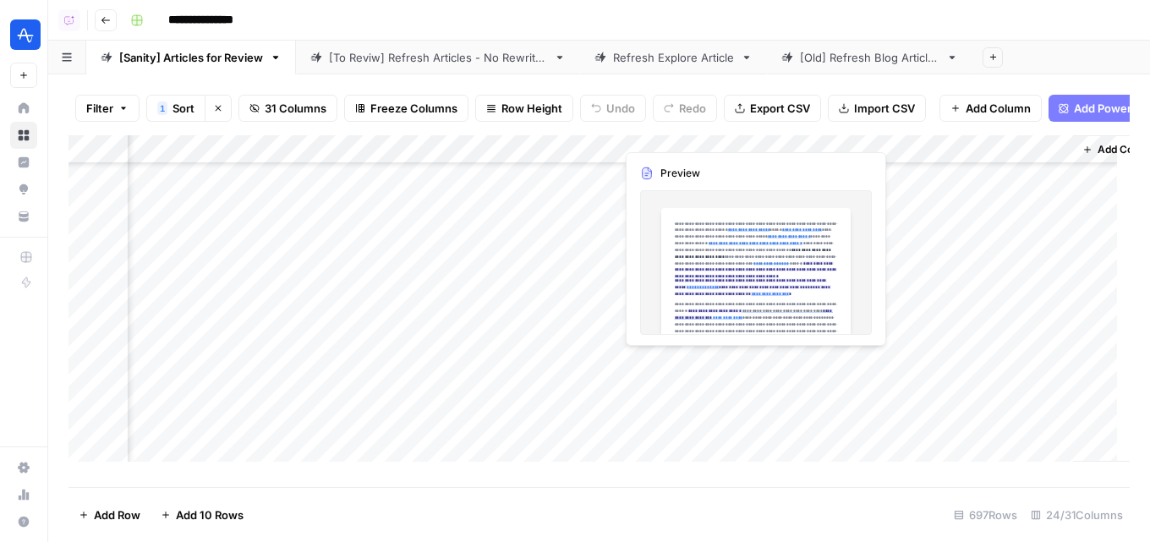
click at [679, 357] on div "Add Column" at bounding box center [598, 304] width 1061 height 339
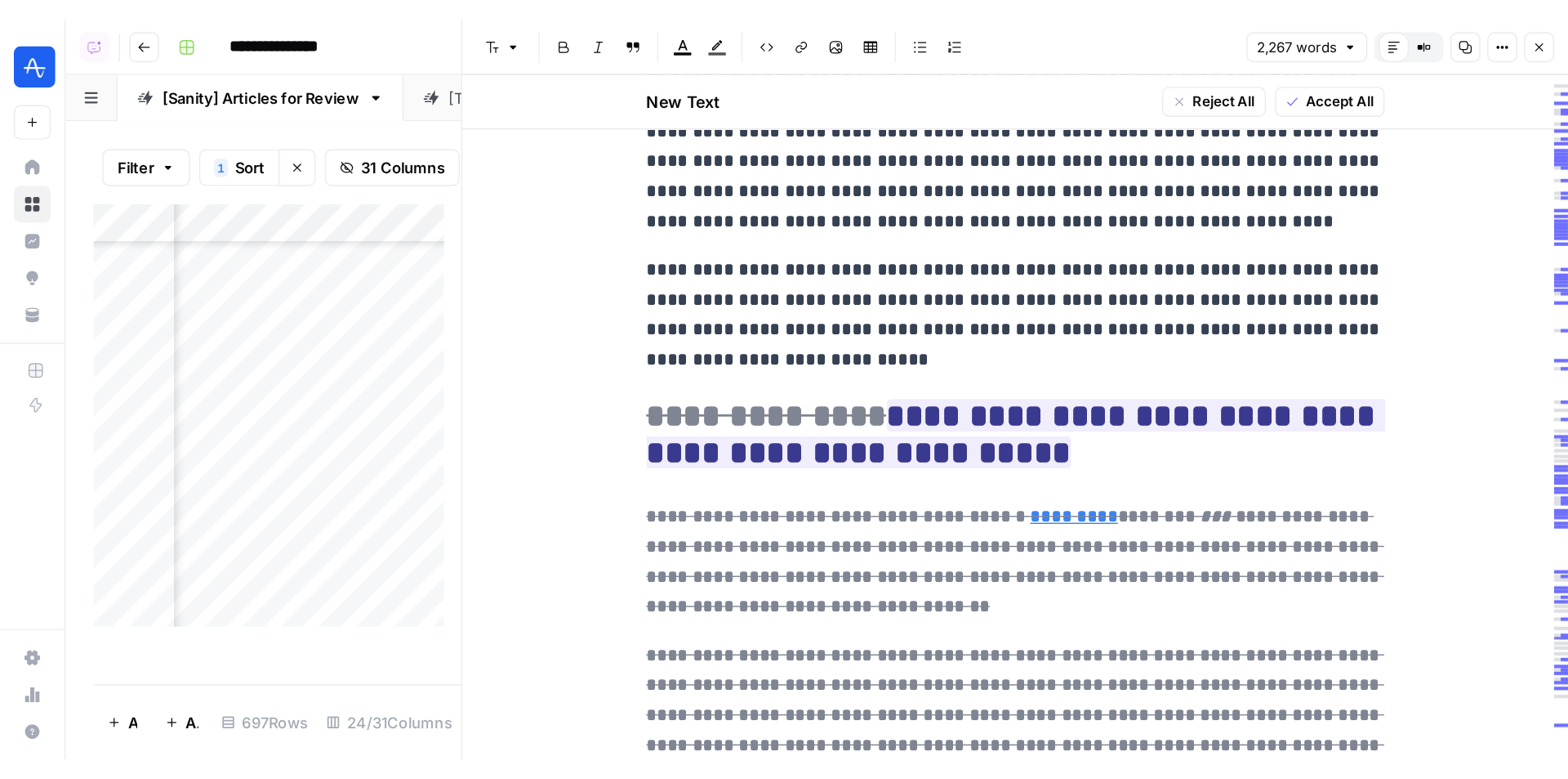
scroll to position [3677, 0]
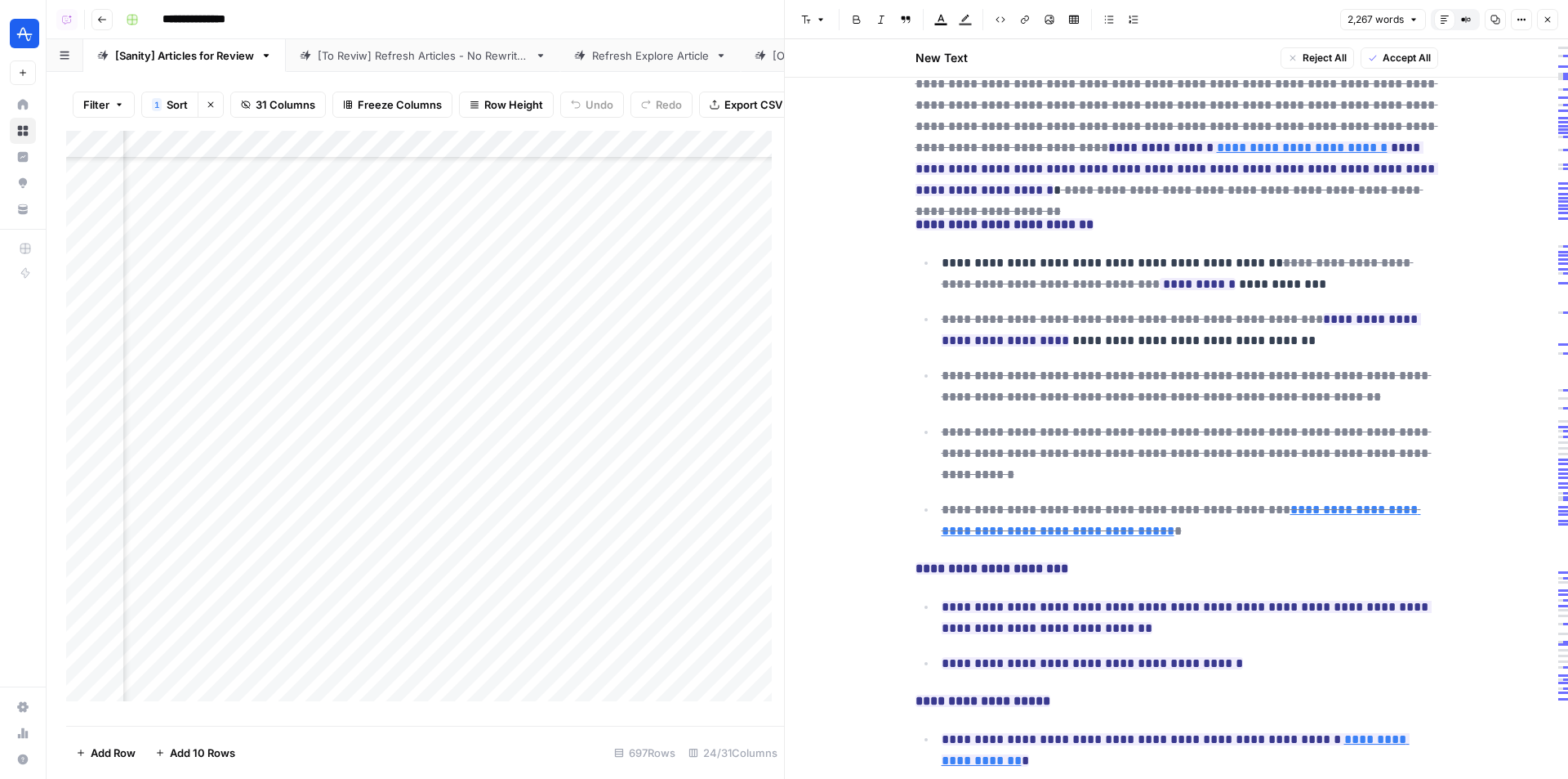
click at [1110, 24] on button "Close" at bounding box center [1548, 19] width 21 height 21
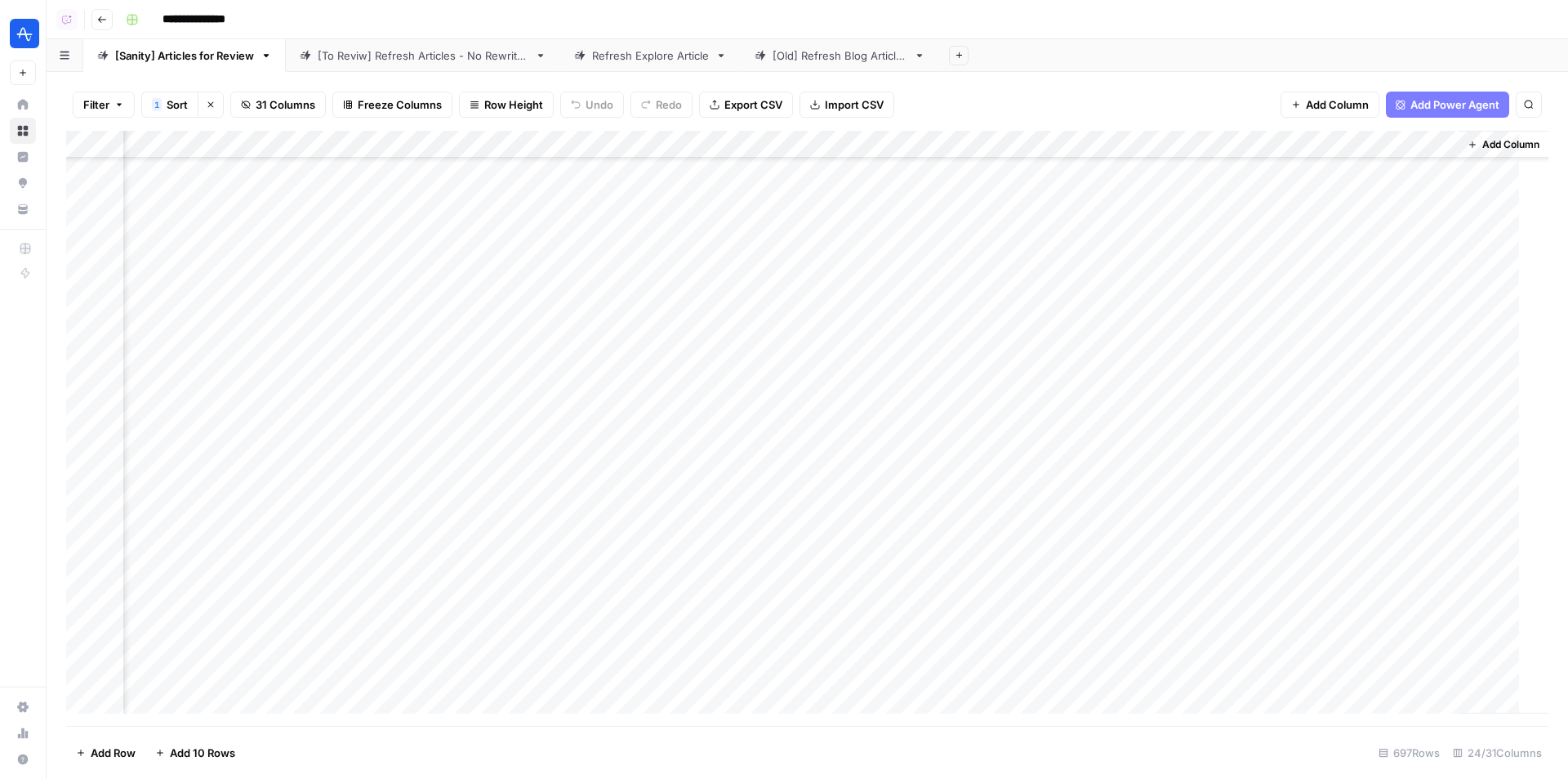
scroll to position [82, 3402]
click at [1060, 365] on div "Add Column" at bounding box center [807, 427] width 1482 height 594
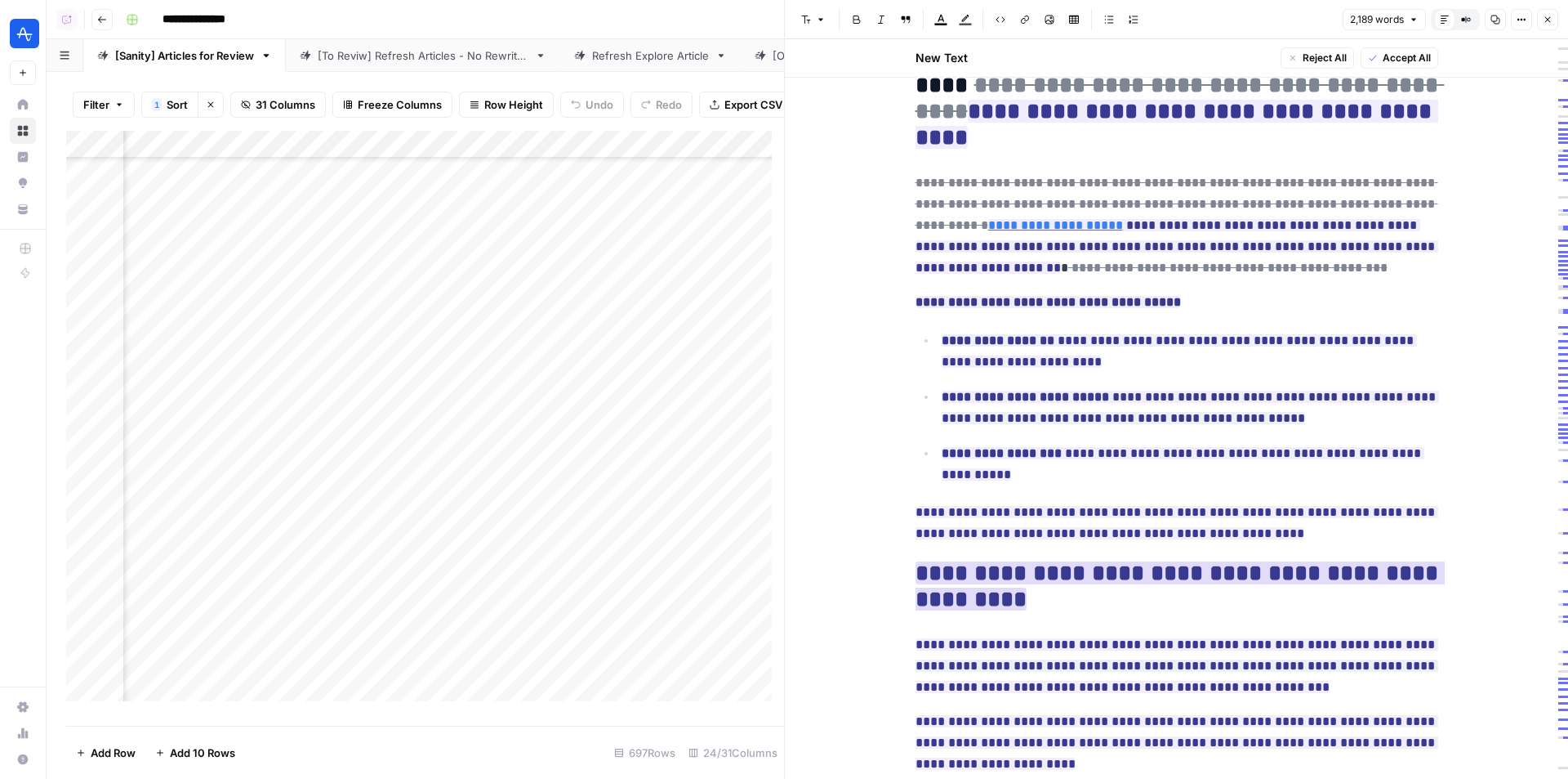
scroll to position [5439, 0]
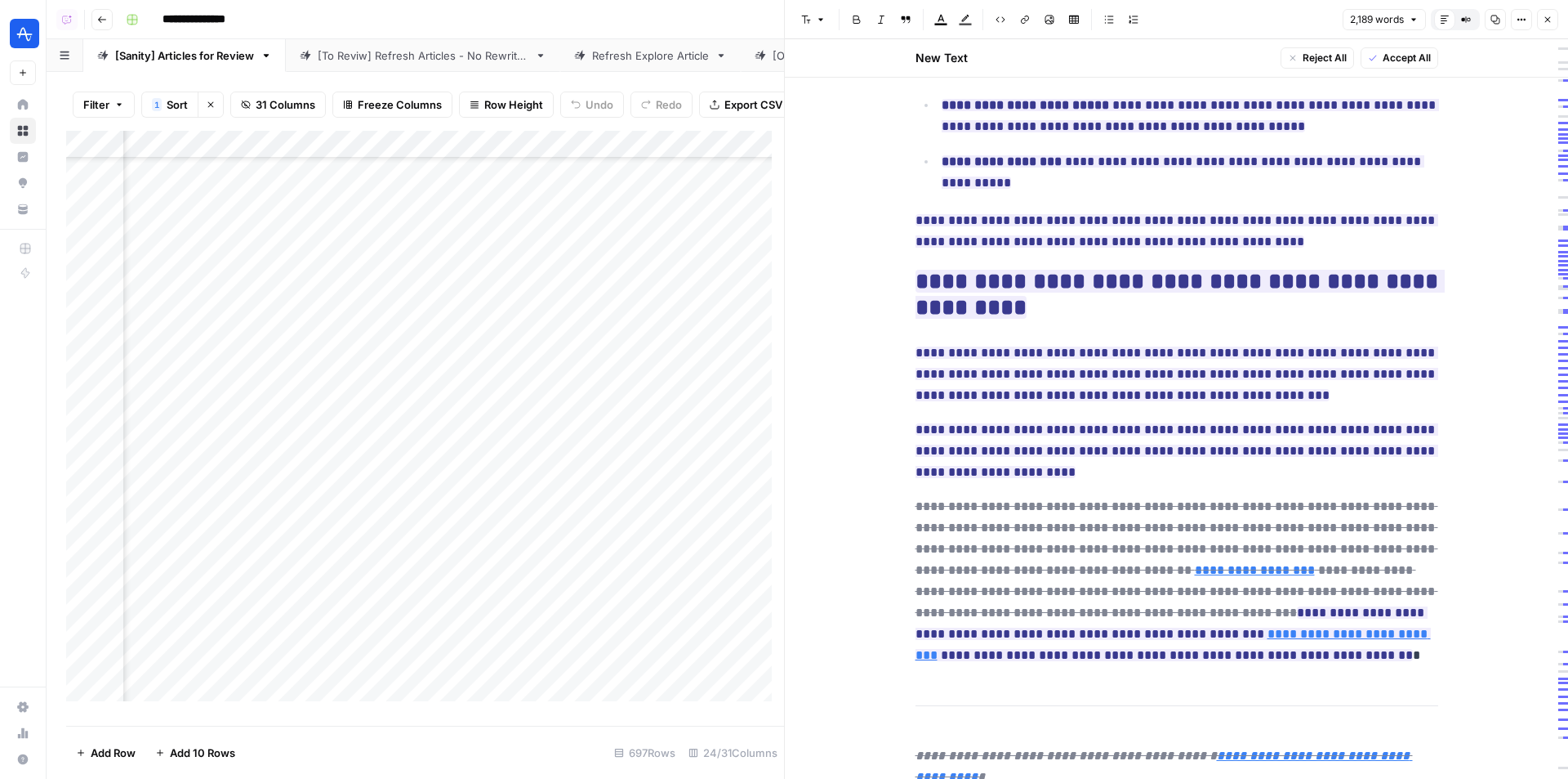
click at [1110, 24] on button "Close" at bounding box center [1548, 19] width 21 height 21
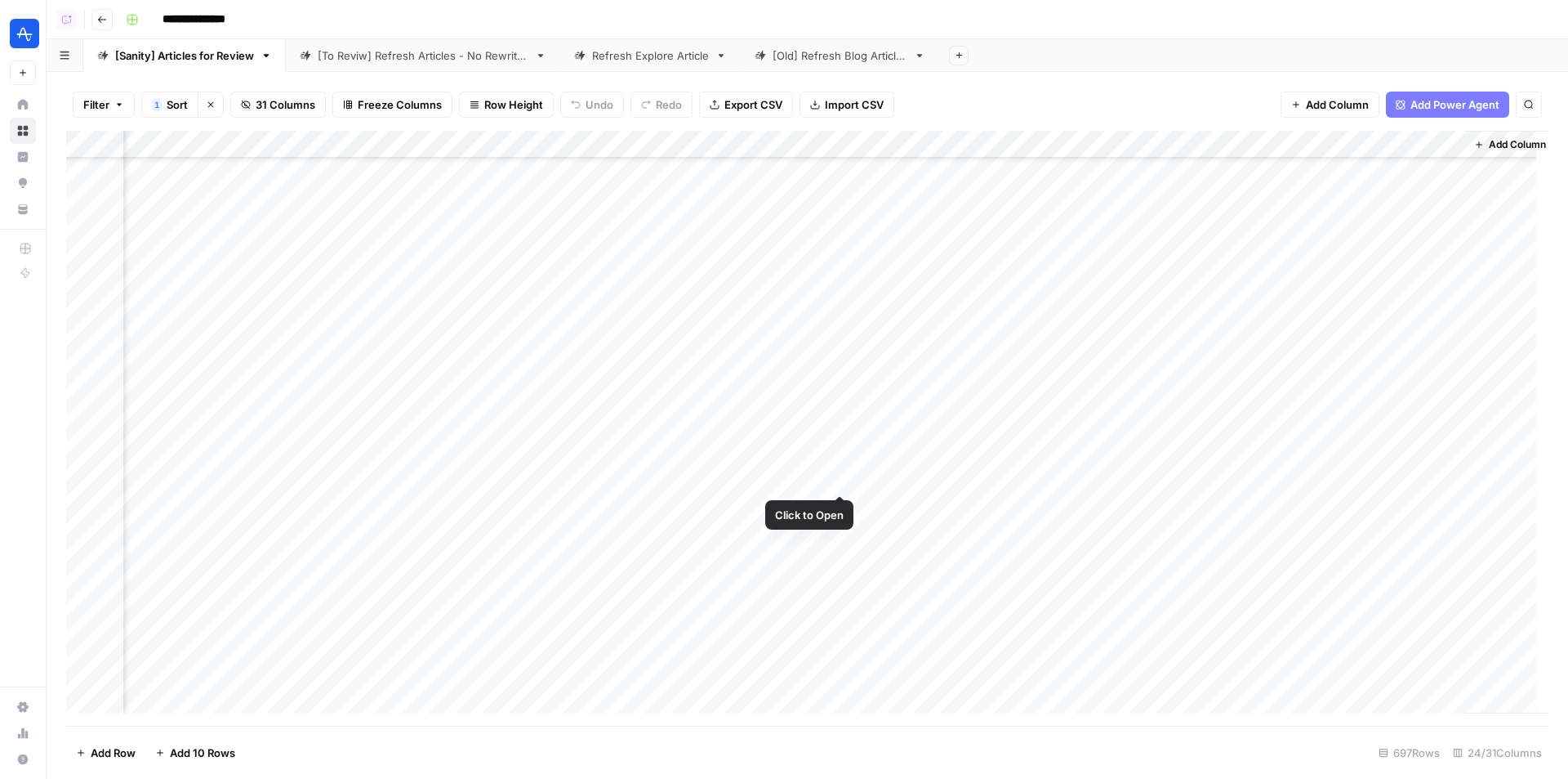
click at [842, 477] on div "Add Column" at bounding box center [807, 427] width 1482 height 594
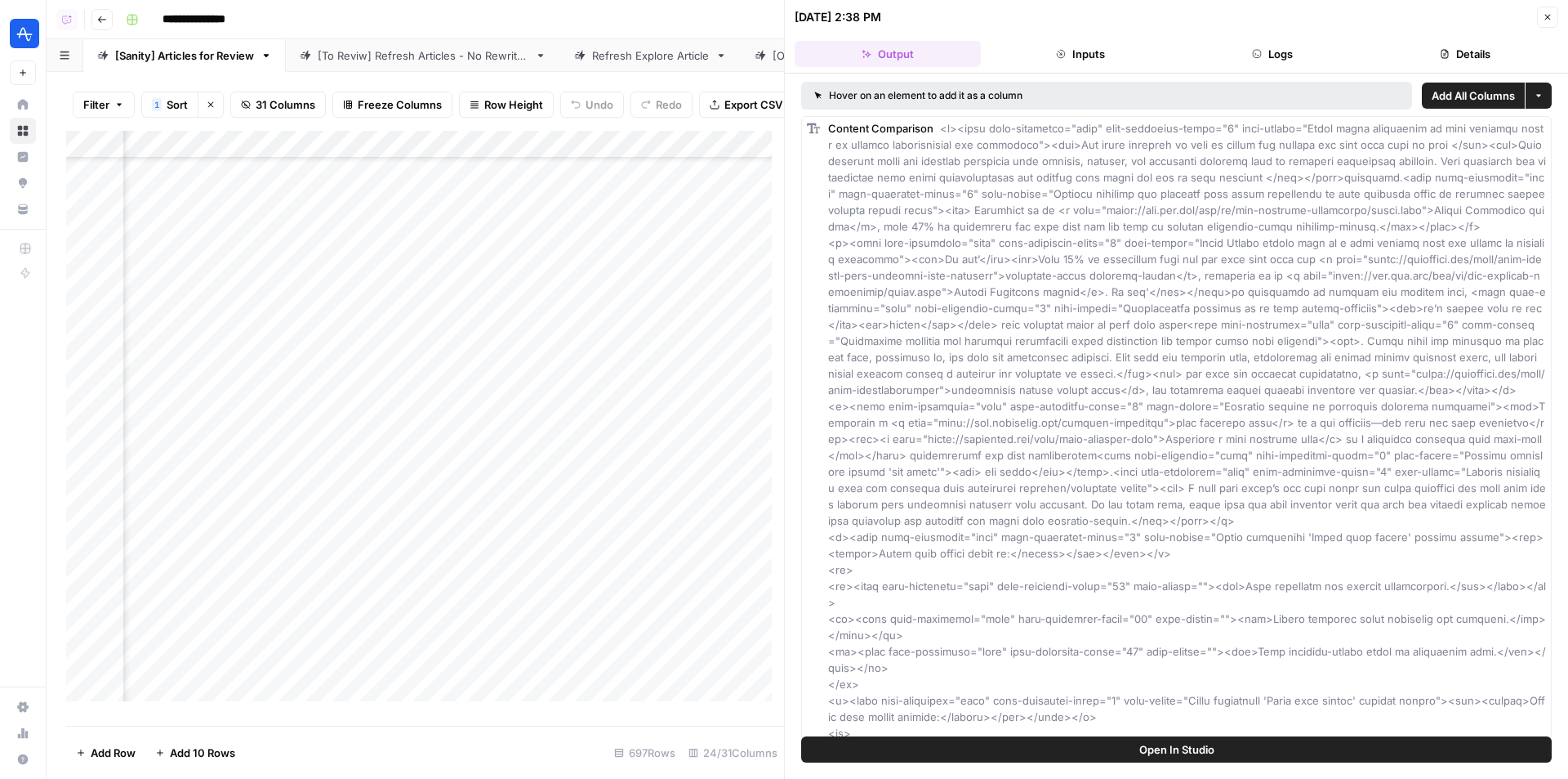
click at [1110, 50] on button "Details" at bounding box center [1465, 53] width 186 height 26
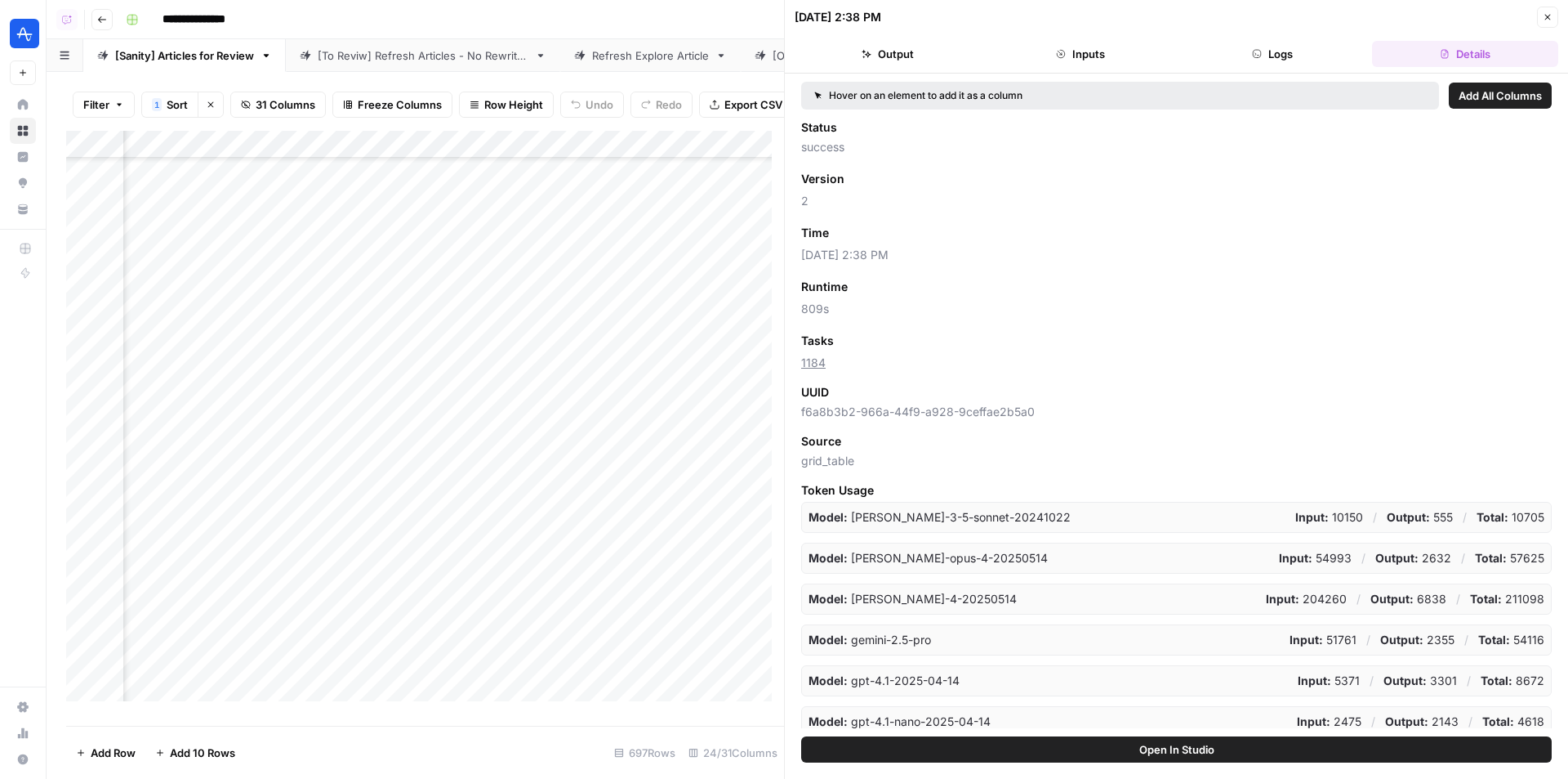
click at [1110, 17] on div "09/02/25 at 2:38 PM" at bounding box center [1163, 16] width 737 height 16
click at [1110, 13] on icon "button" at bounding box center [1548, 17] width 10 height 10
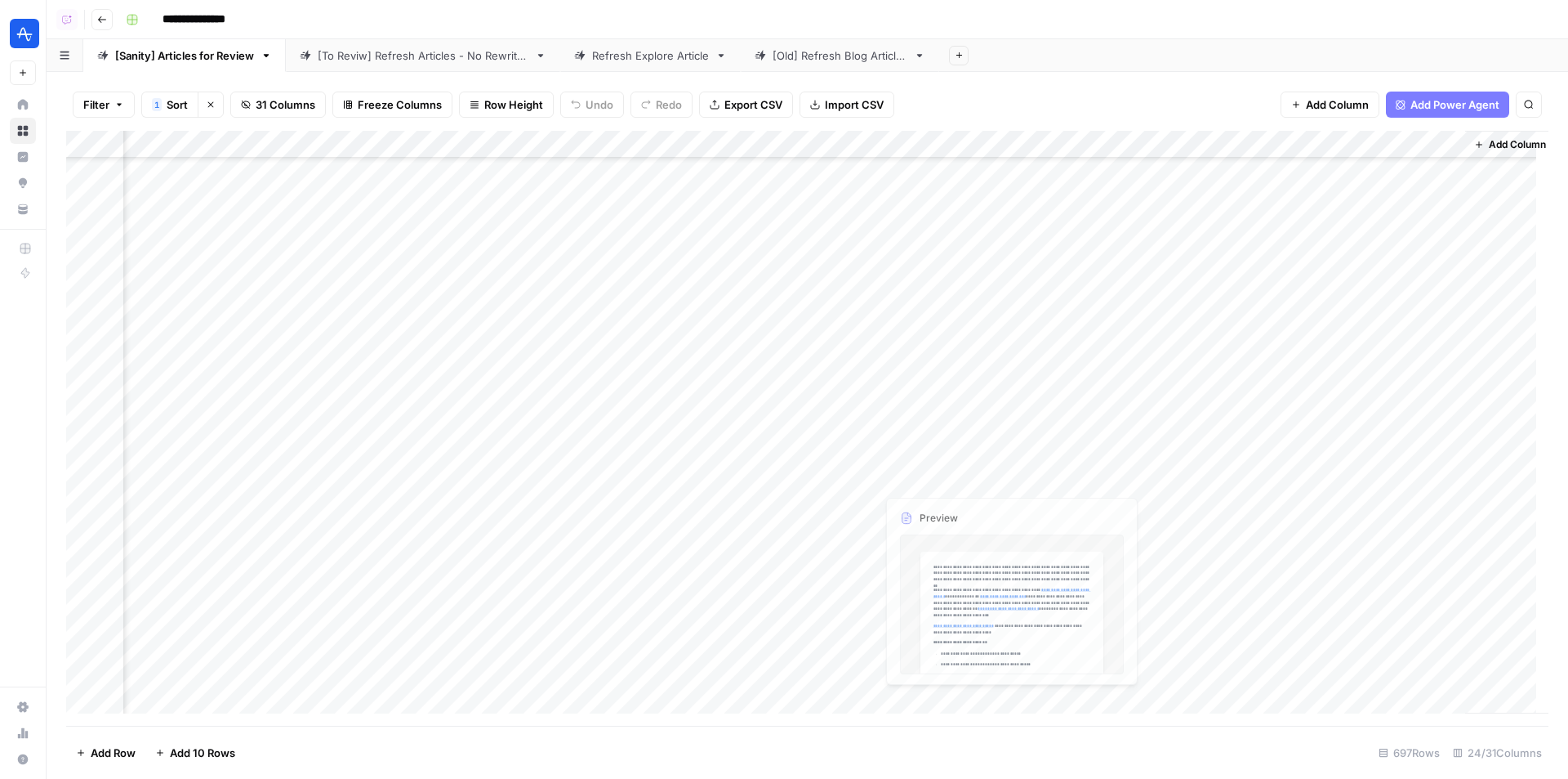
click at [1065, 473] on div "Add Column" at bounding box center [807, 427] width 1482 height 594
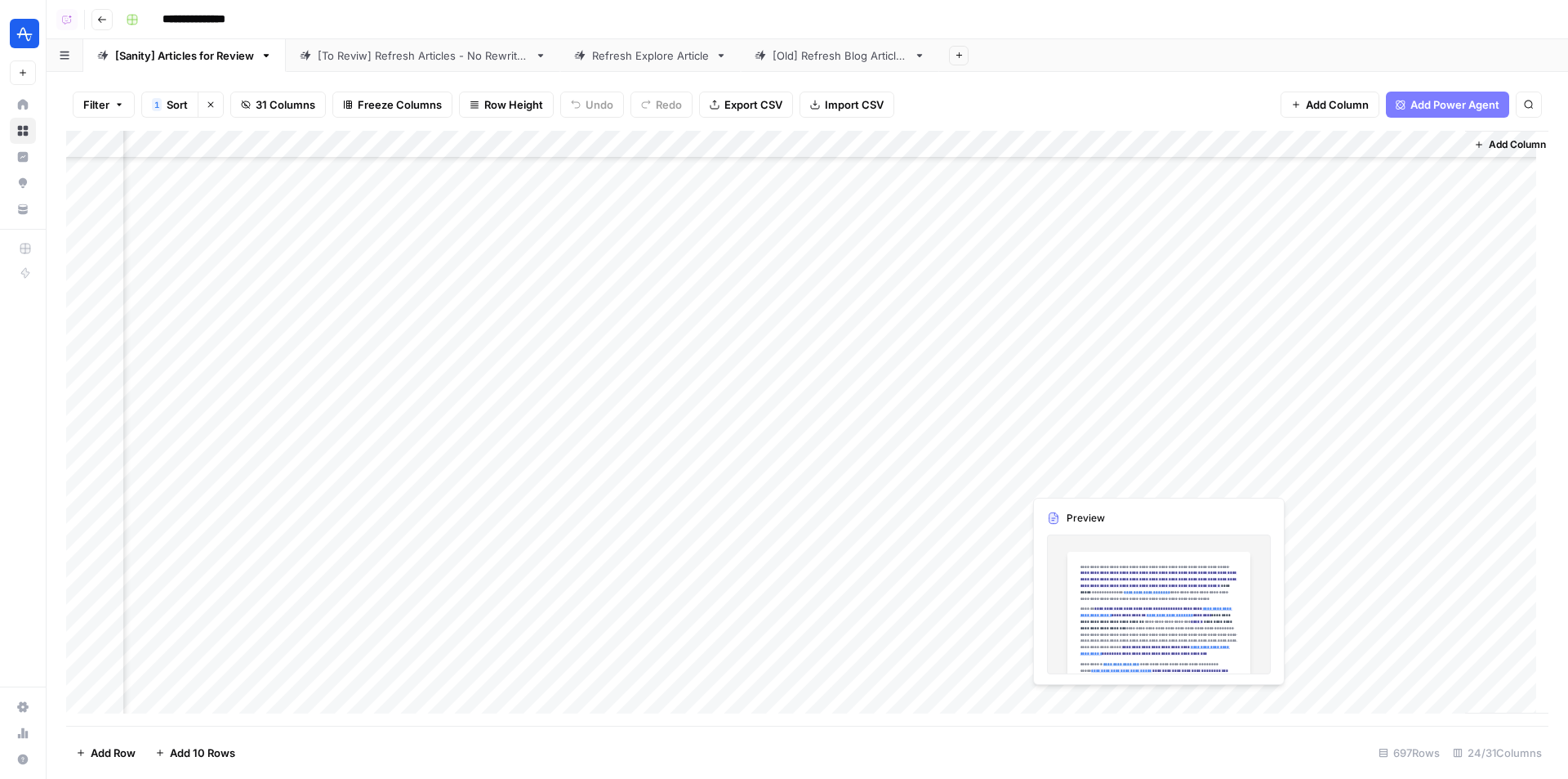
click at [1065, 473] on div "Add Column" at bounding box center [807, 427] width 1482 height 594
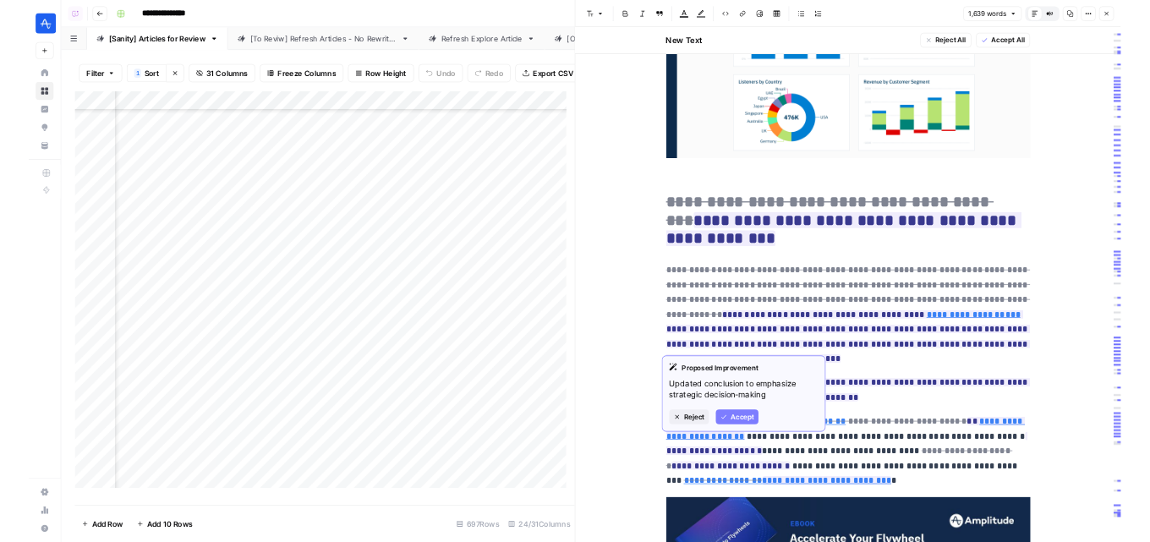
scroll to position [4992, 0]
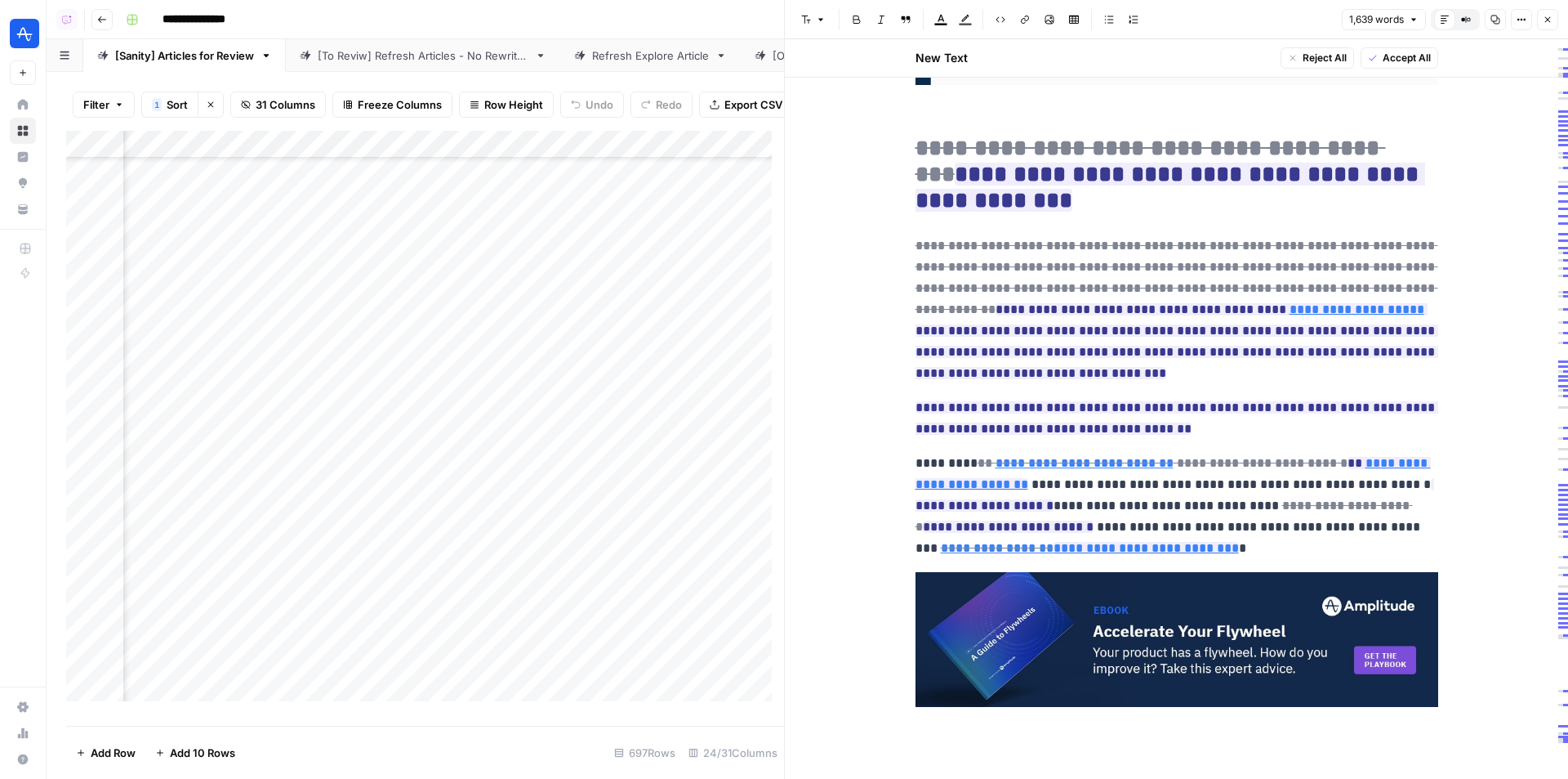
click at [1110, 25] on button "Close" at bounding box center [1548, 19] width 21 height 21
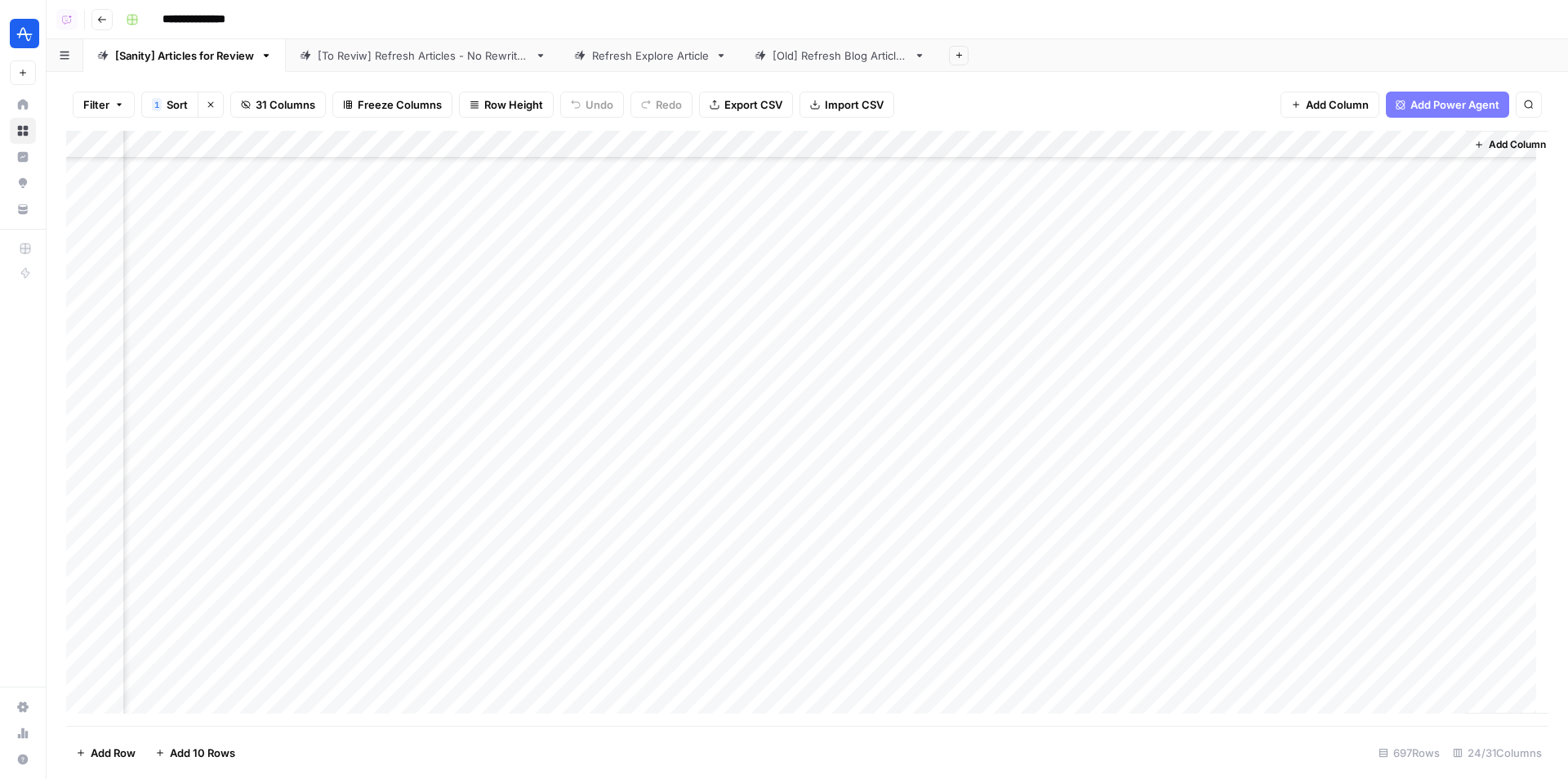
click at [1110, 25] on div "**********" at bounding box center [835, 19] width 1433 height 26
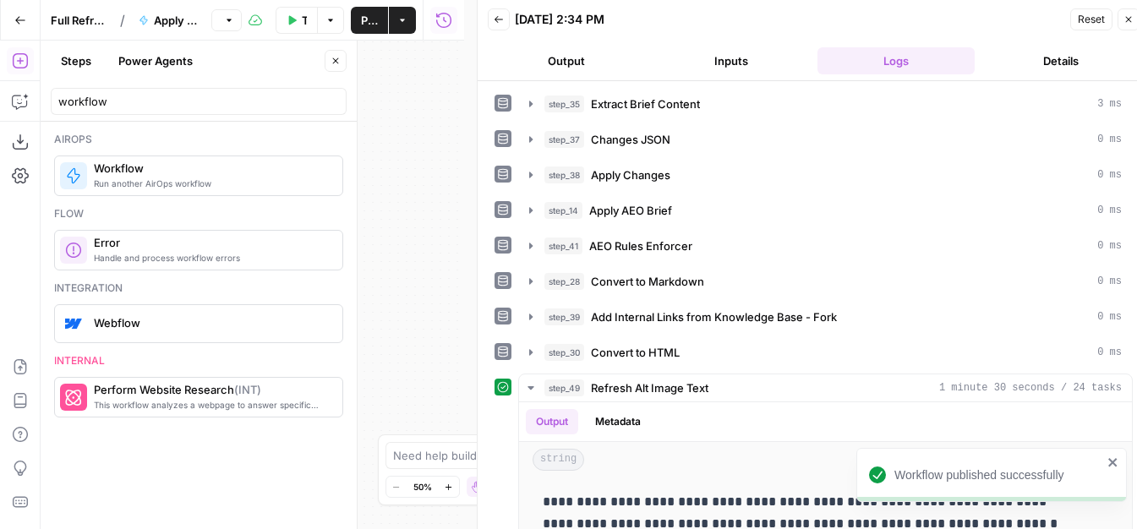
scroll to position [3382, 0]
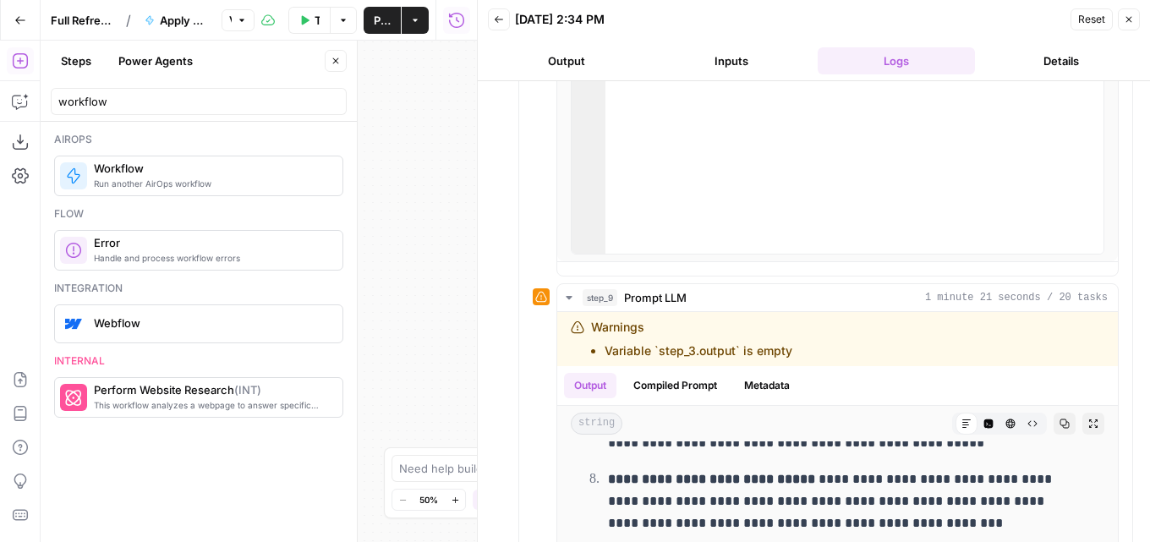
click at [1129, 14] on icon "button" at bounding box center [1129, 19] width 10 height 10
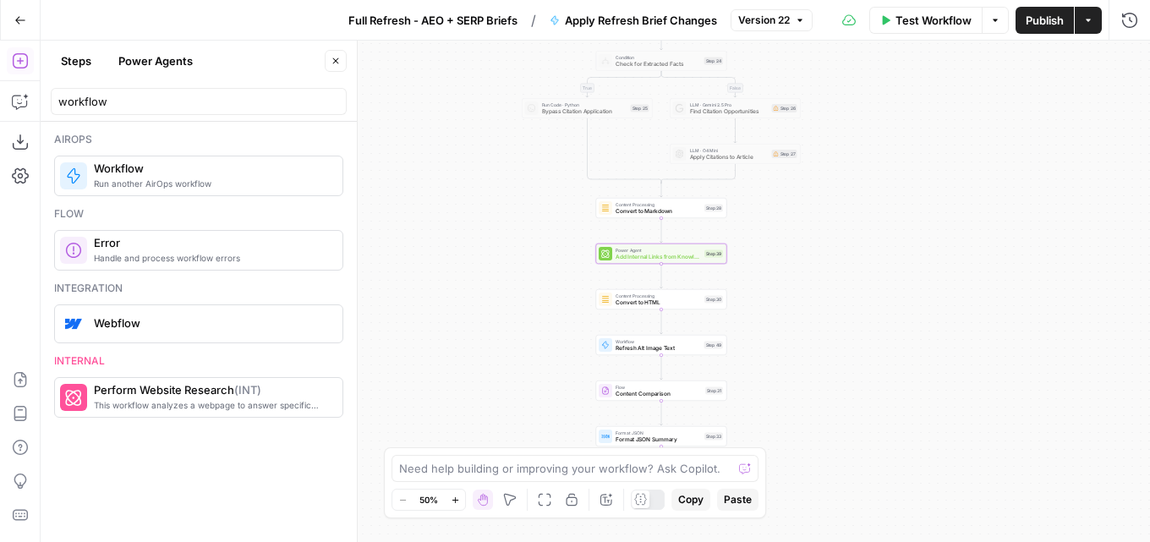
drag, startPoint x: 690, startPoint y: 391, endPoint x: 517, endPoint y: 262, distance: 215.8
click at [517, 262] on div "true false false true false true Workflow Set Inputs Inputs LLM · GPT-4.1 Extra…" at bounding box center [595, 291] width 1109 height 501
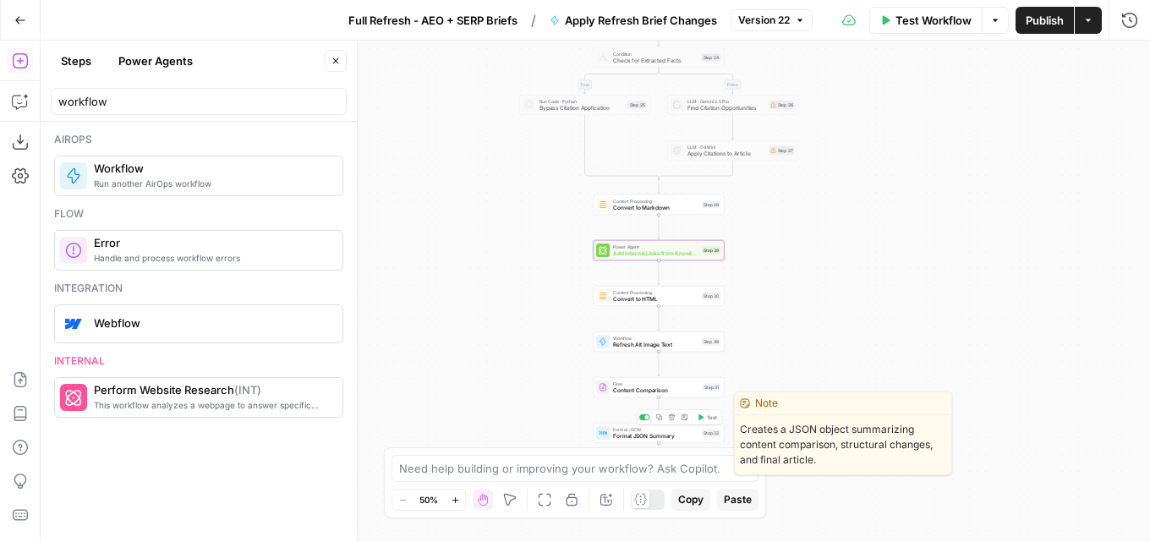
click at [684, 435] on span "Format JSON Summary" at bounding box center [655, 436] width 85 height 8
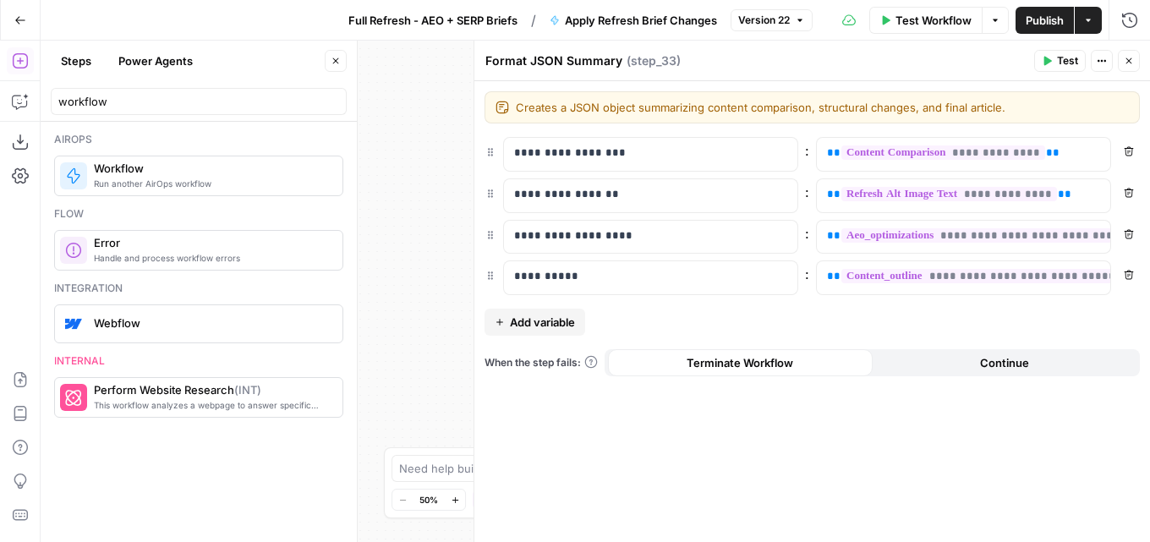
click at [1126, 57] on icon "button" at bounding box center [1129, 61] width 10 height 10
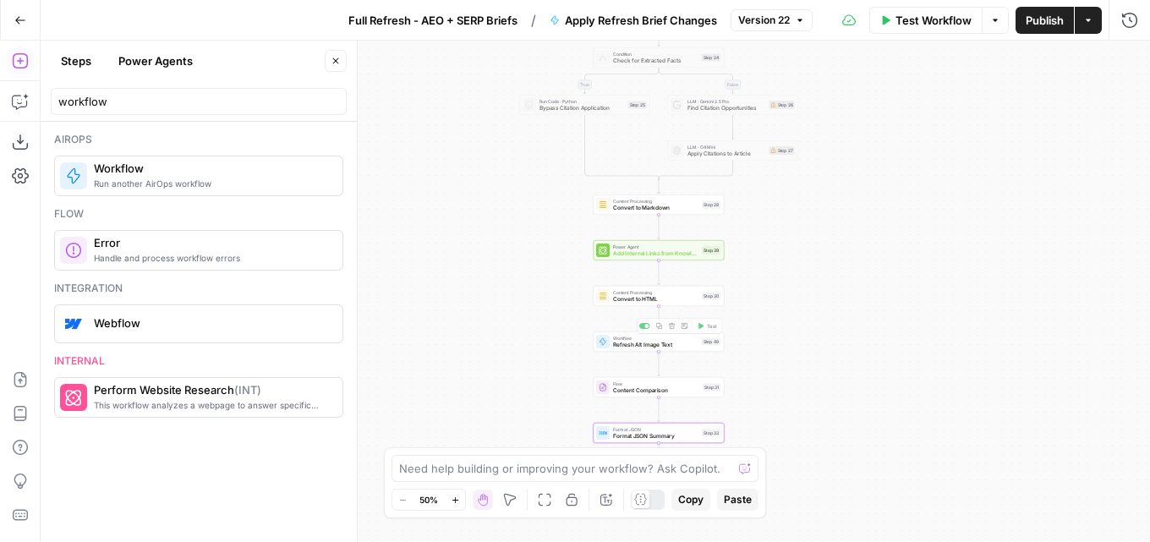
click at [666, 393] on span "Content Comparison" at bounding box center [656, 390] width 86 height 8
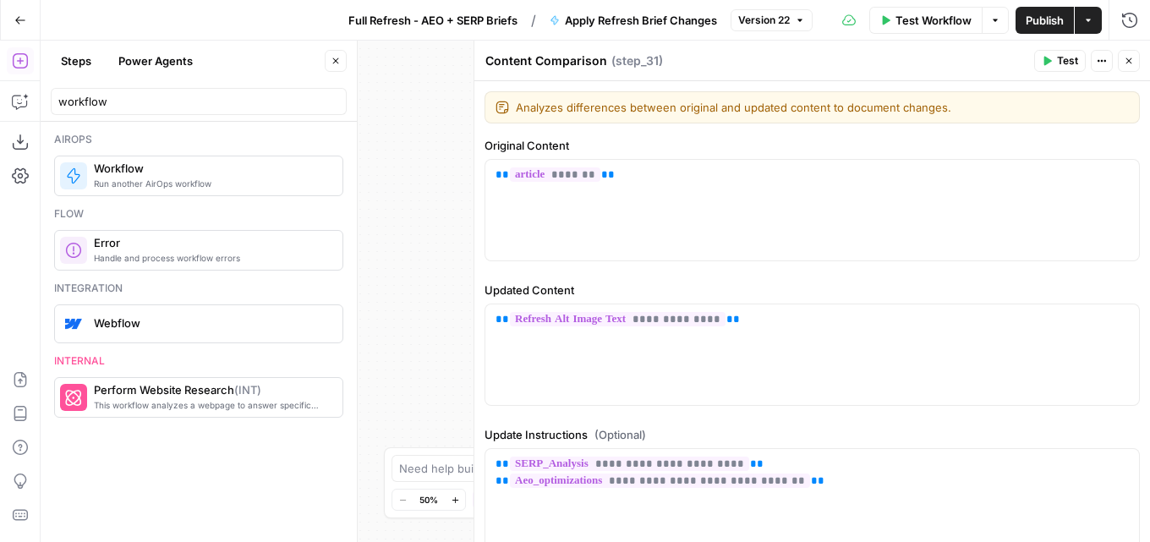
click at [1126, 60] on icon "button" at bounding box center [1129, 61] width 10 height 10
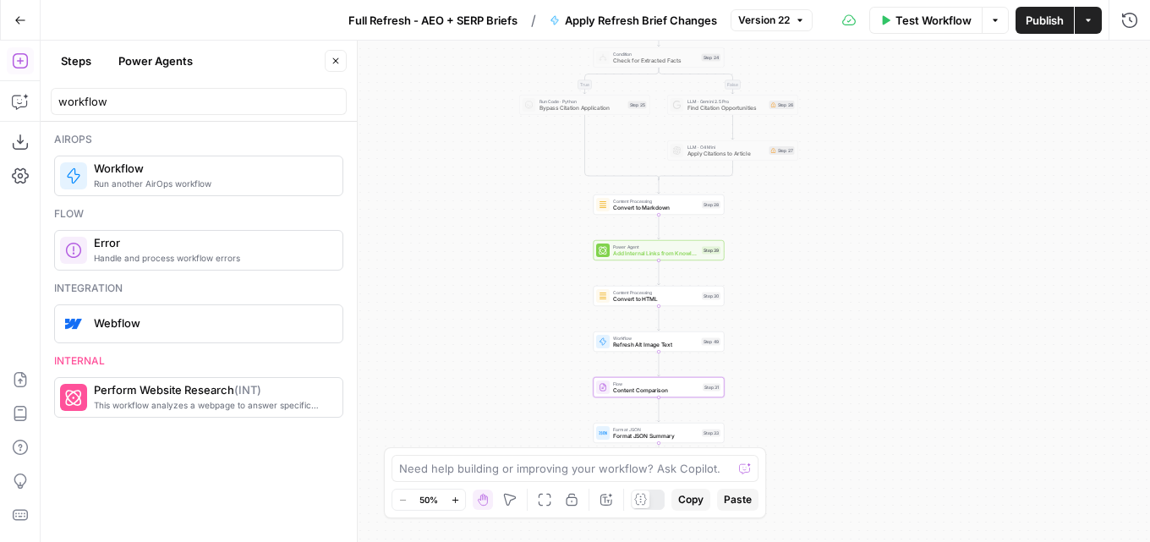
click at [1, 14] on div "Go Back" at bounding box center [20, 20] width 41 height 40
click at [22, 21] on icon "button" at bounding box center [20, 20] width 12 height 12
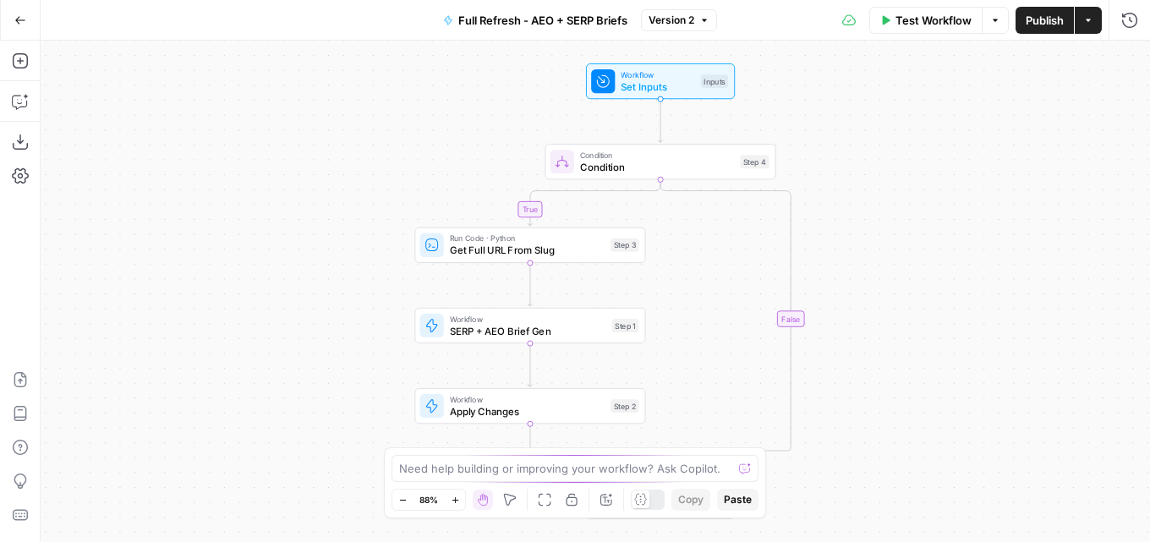
click at [38, 26] on div "Go Back" at bounding box center [20, 20] width 41 height 40
click at [25, 24] on icon "button" at bounding box center [20, 20] width 12 height 12
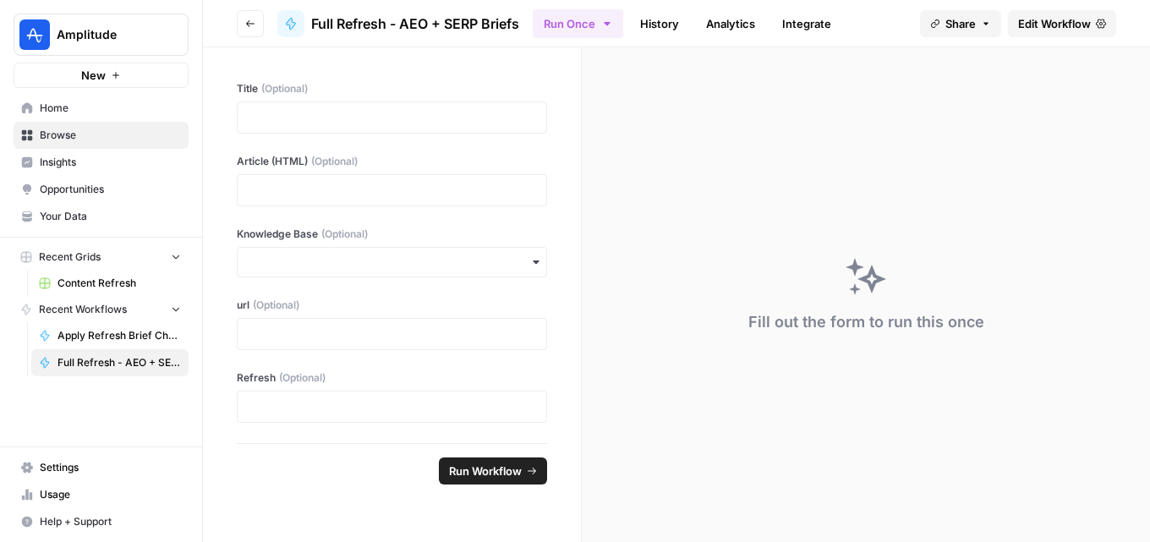
click at [106, 35] on span "Amplitude" at bounding box center [108, 34] width 102 height 17
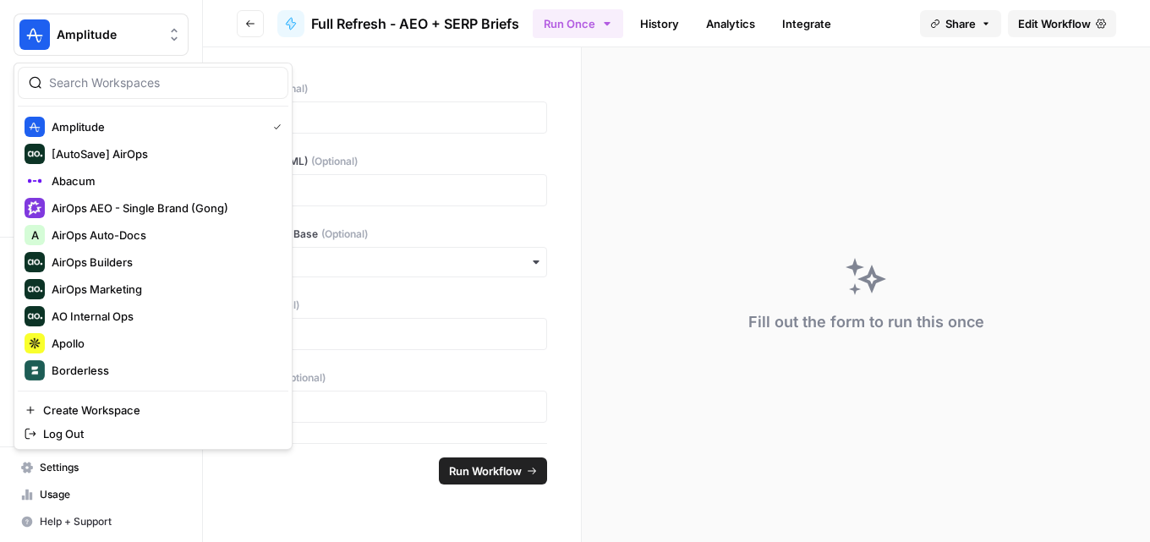
click at [238, 30] on button "Go back" at bounding box center [250, 23] width 27 height 27
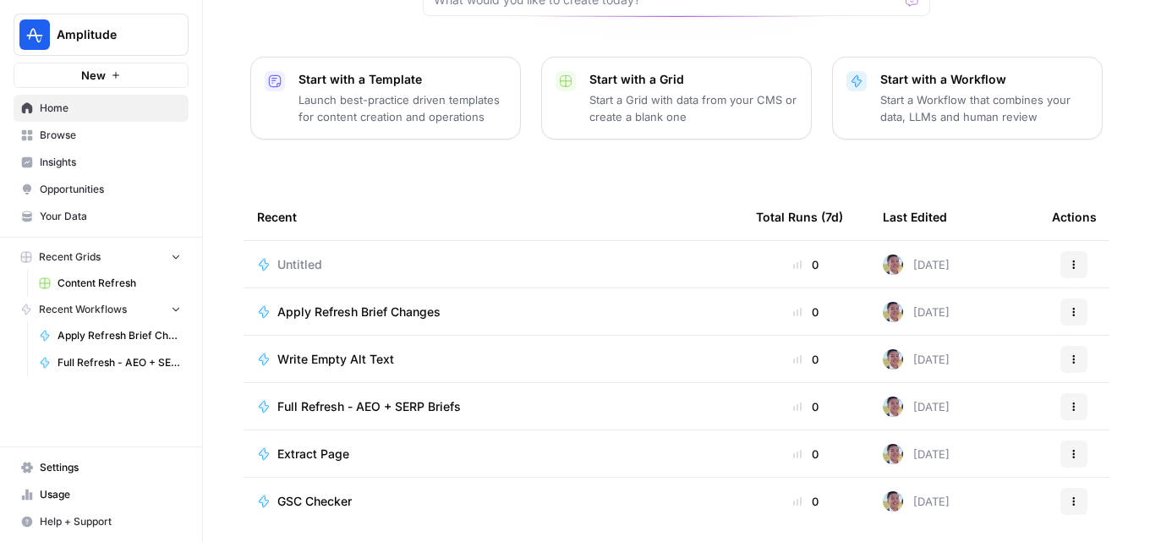
scroll to position [236, 0]
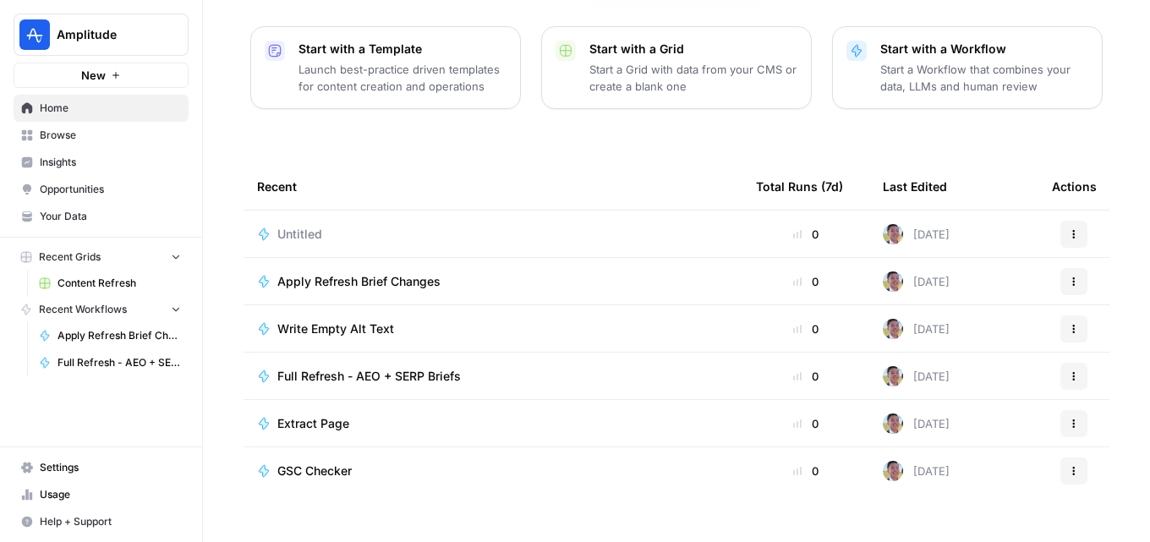
click at [74, 138] on span "Browse" at bounding box center [110, 135] width 141 height 15
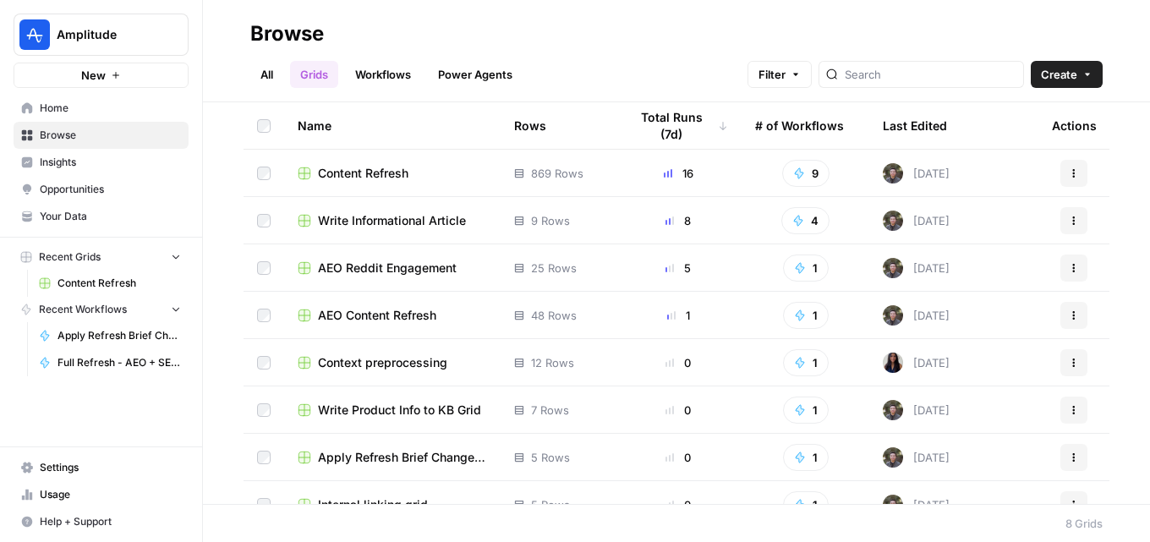
click at [116, 287] on span "Content Refresh" at bounding box center [118, 283] width 123 height 15
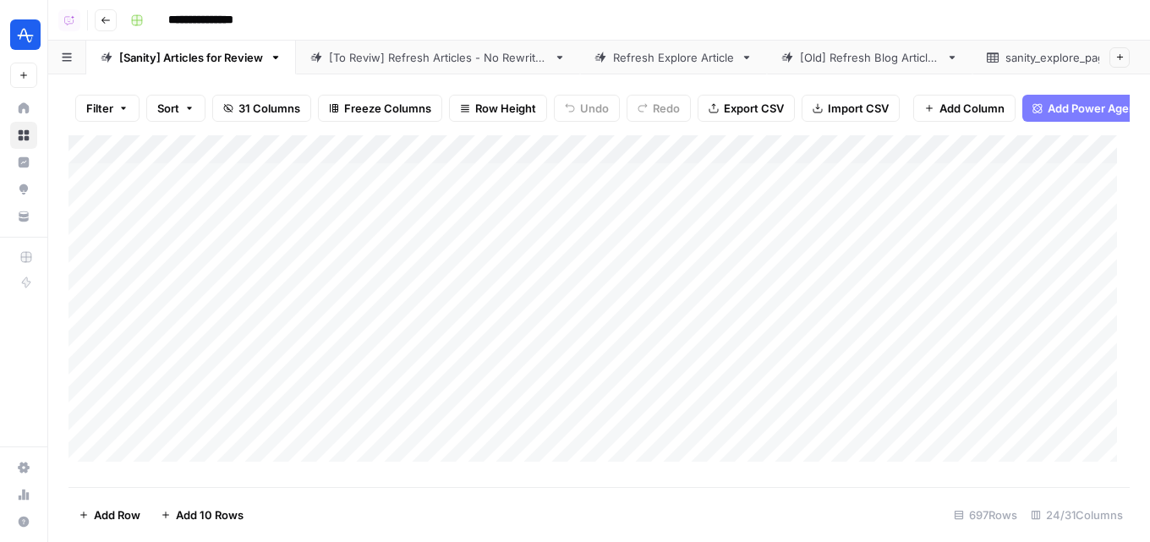
click at [1042, 56] on div "sanity_explore_pages_2025-09-02.csv" at bounding box center [1094, 57] width 178 height 17
click at [1006, 165] on div "Add Column" at bounding box center [598, 304] width 1061 height 339
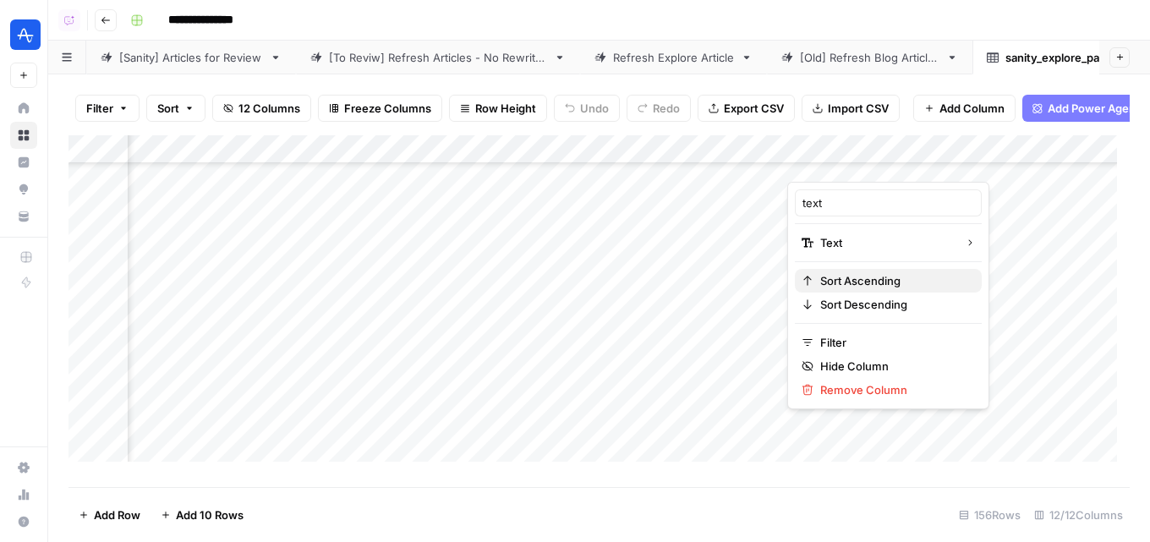
click at [898, 279] on span "Sort Ascending" at bounding box center [894, 280] width 148 height 17
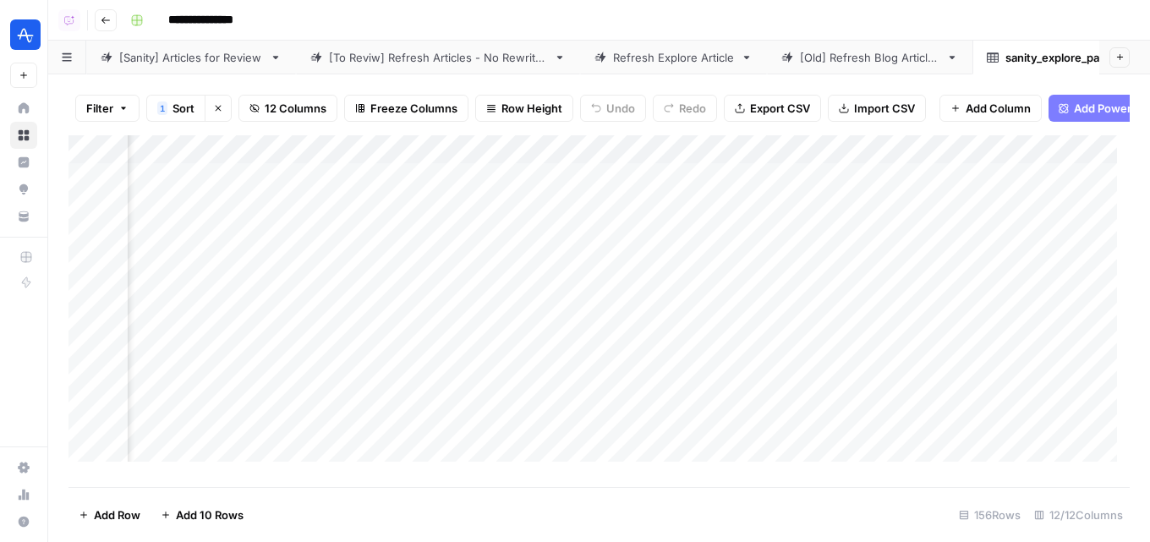
scroll to position [0, 509]
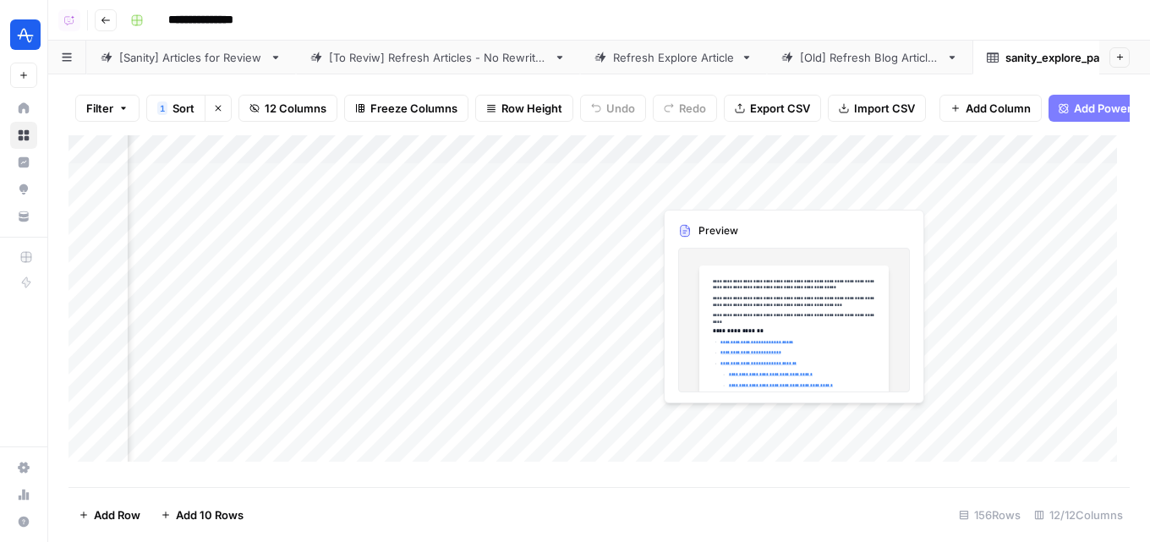
click at [776, 200] on div "Add Column" at bounding box center [598, 304] width 1061 height 339
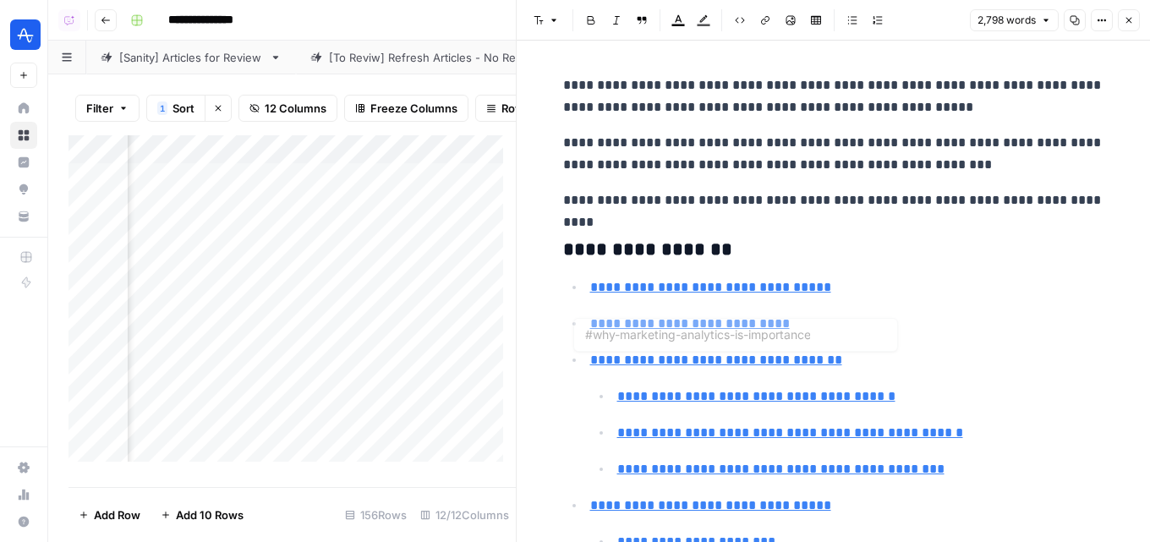
type input "#ensures-your-decisions-are-backed-by-data"
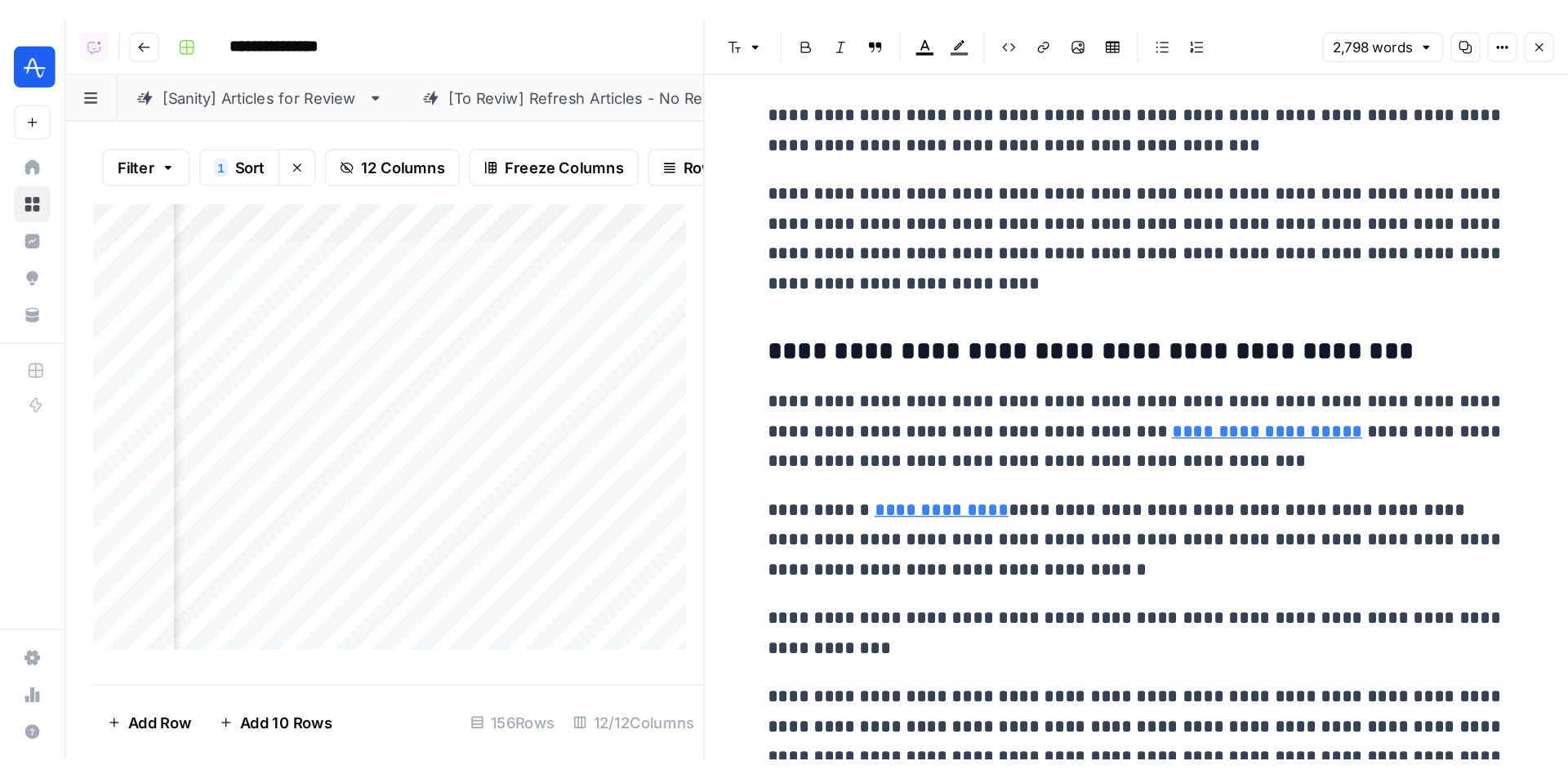
scroll to position [3023, 0]
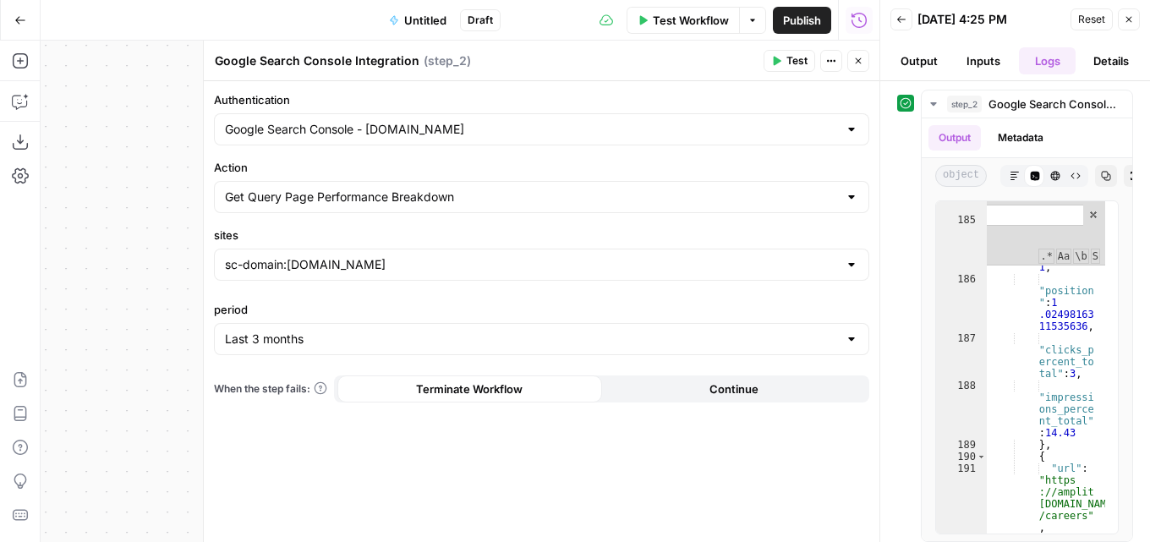
scroll to position [4682, 0]
